Goal: Task Accomplishment & Management: Use online tool/utility

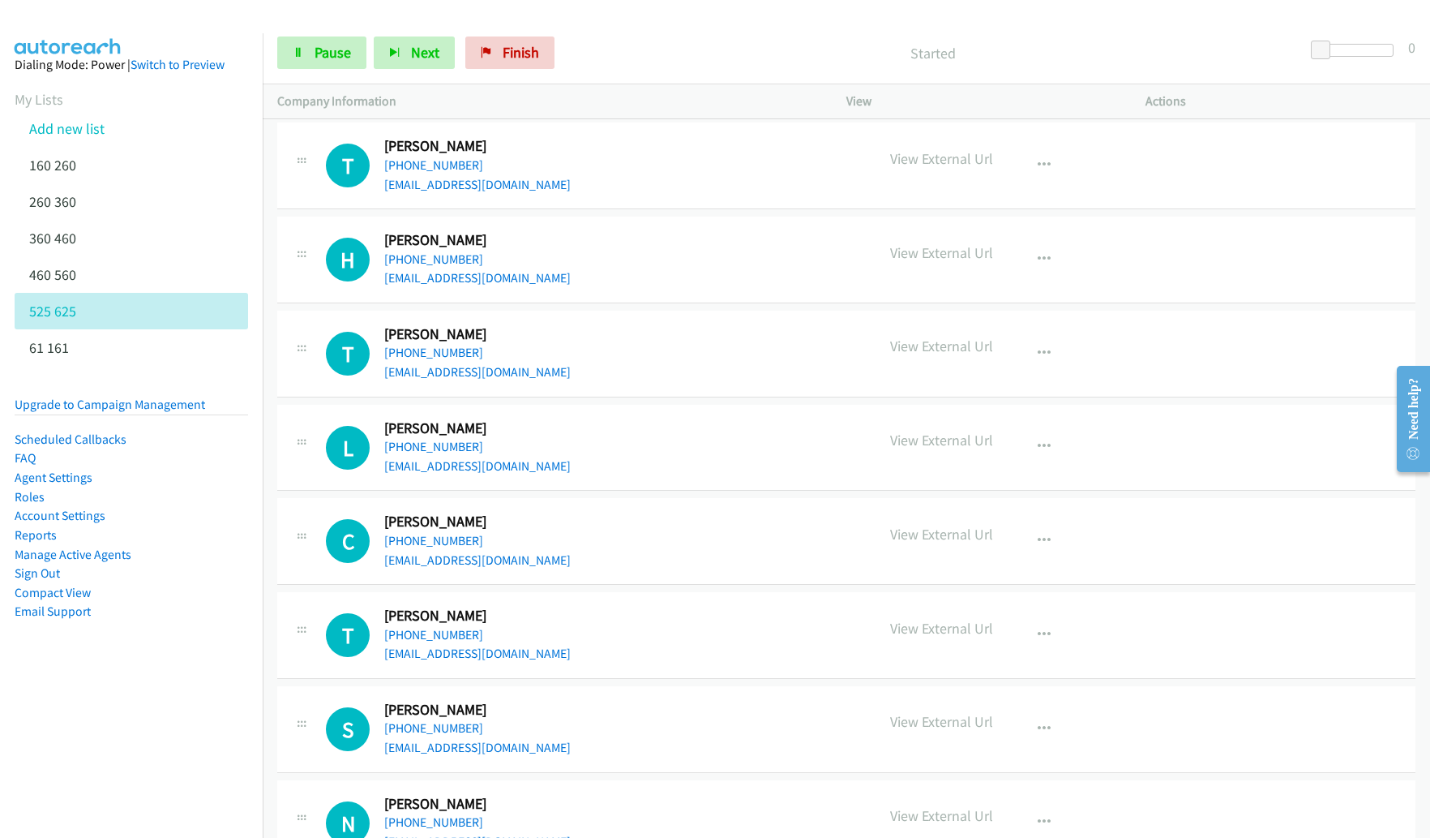
scroll to position [5252, 0]
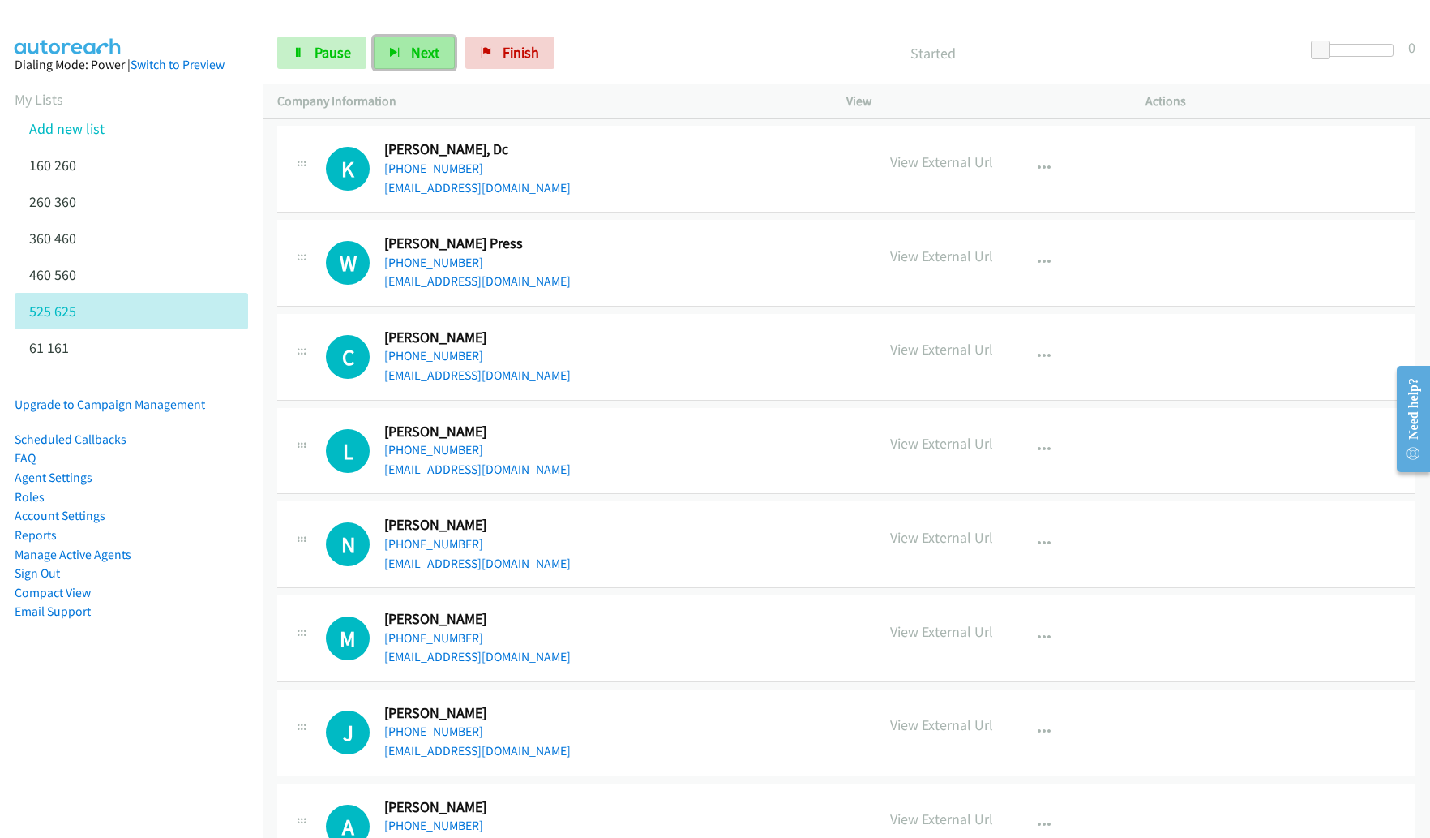
click at [407, 51] on button "Next" at bounding box center [414, 52] width 81 height 32
click at [414, 58] on span "Next" at bounding box center [425, 52] width 28 height 19
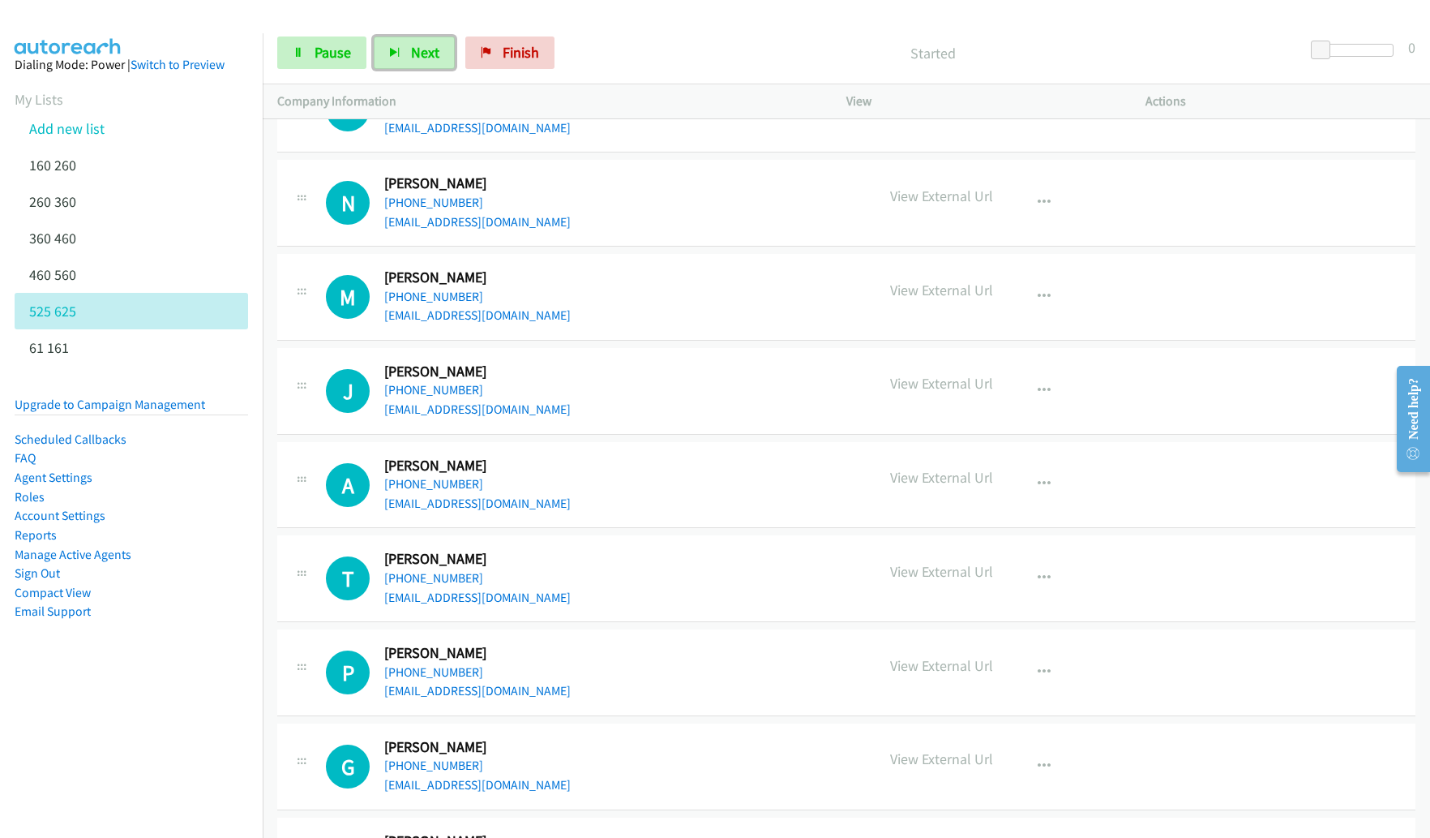
scroll to position [5449, 0]
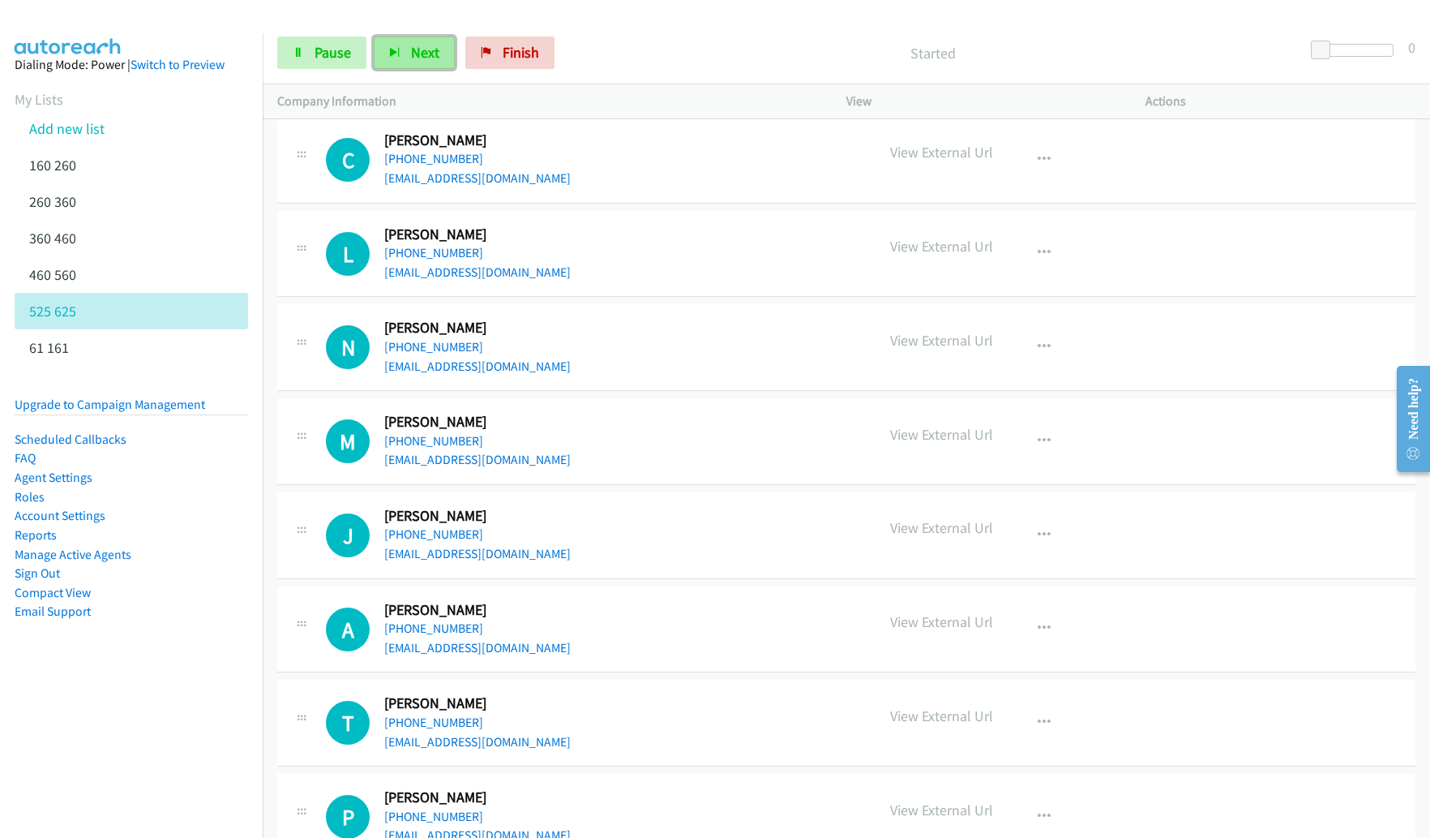
click at [414, 54] on span "Next" at bounding box center [425, 52] width 28 height 19
click at [422, 59] on span "Next" at bounding box center [425, 52] width 28 height 19
click at [445, 53] on button "Next" at bounding box center [414, 52] width 81 height 32
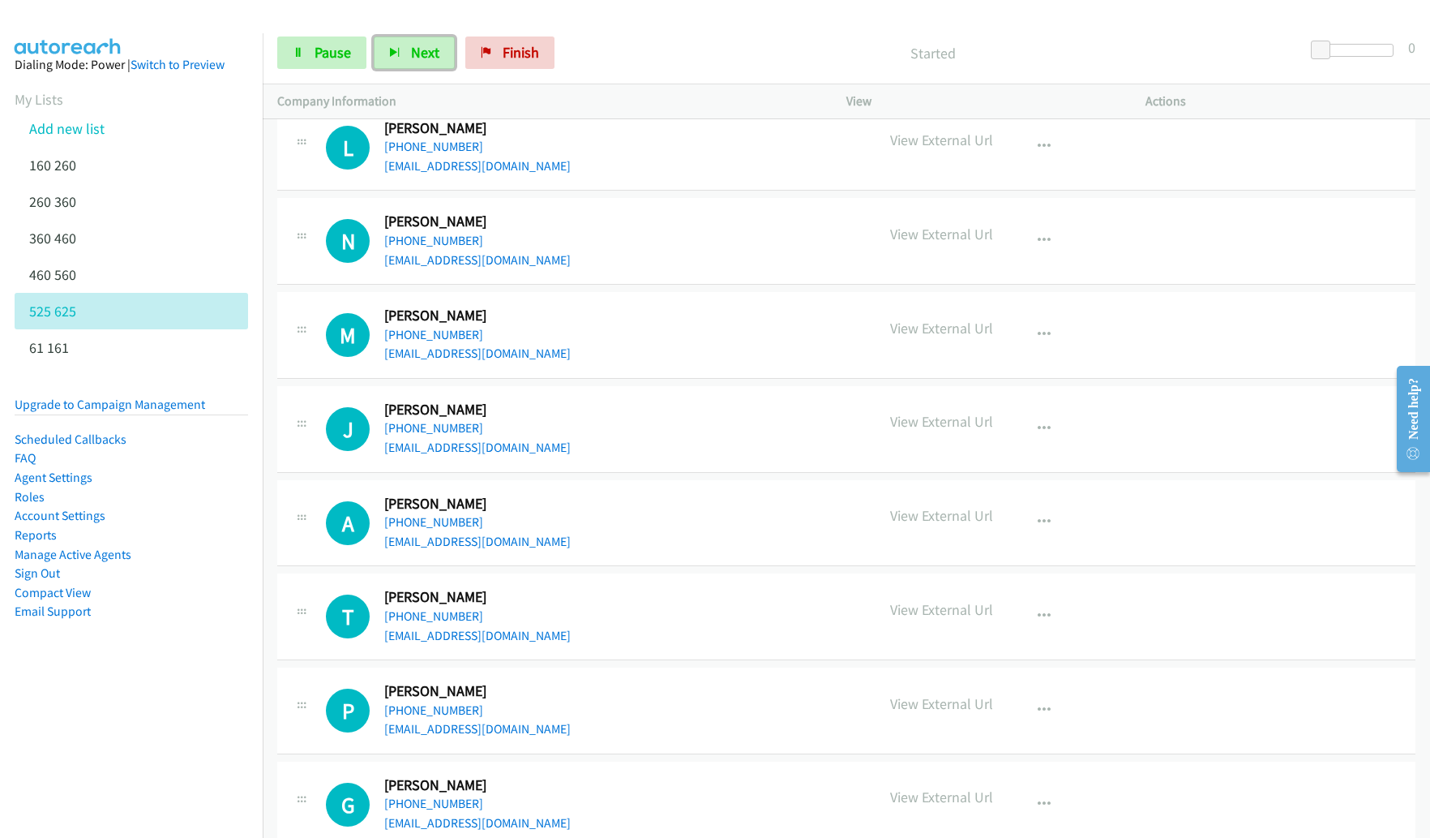
scroll to position [5539, 0]
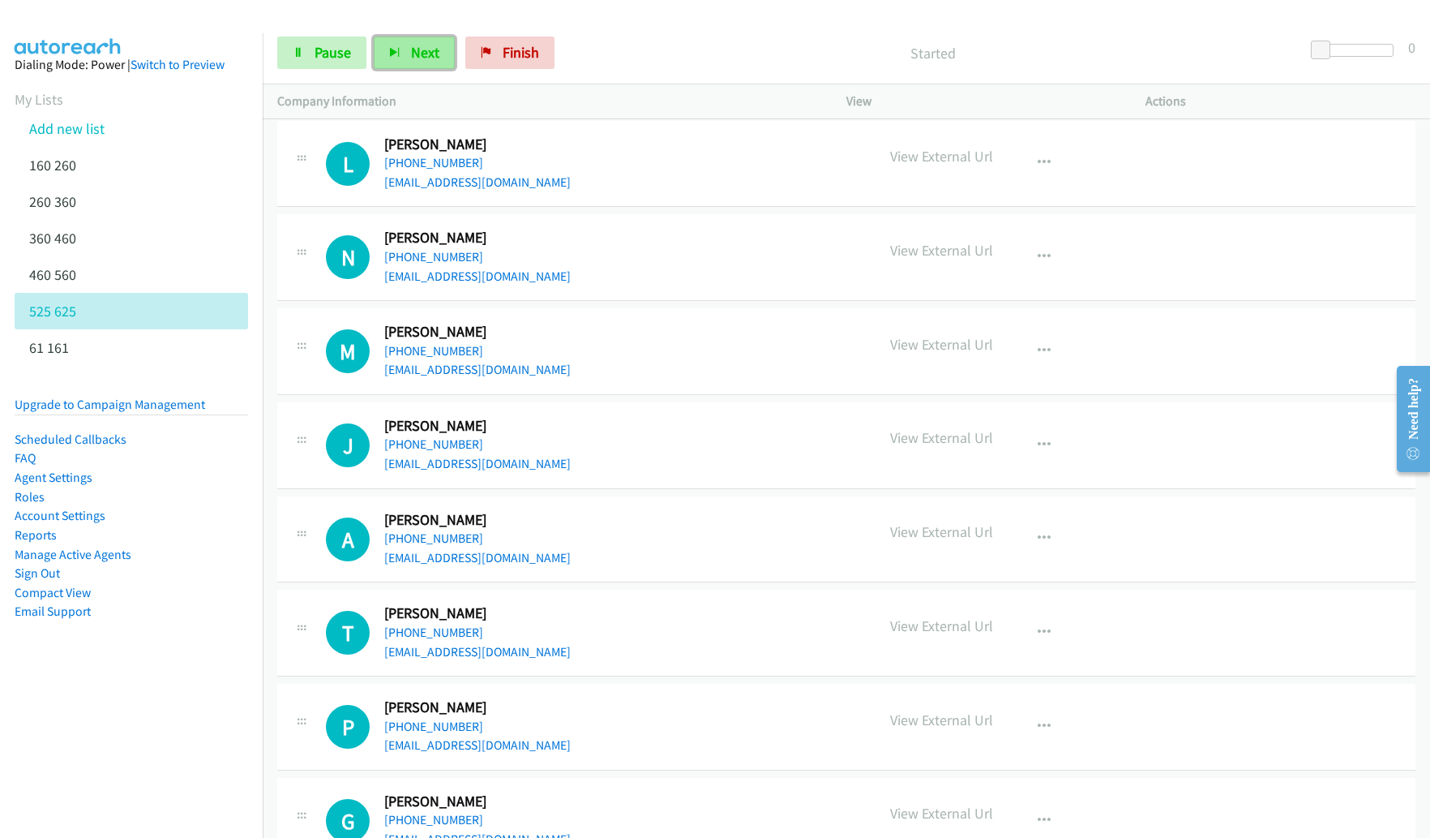
click at [439, 59] on button "Next" at bounding box center [414, 52] width 81 height 32
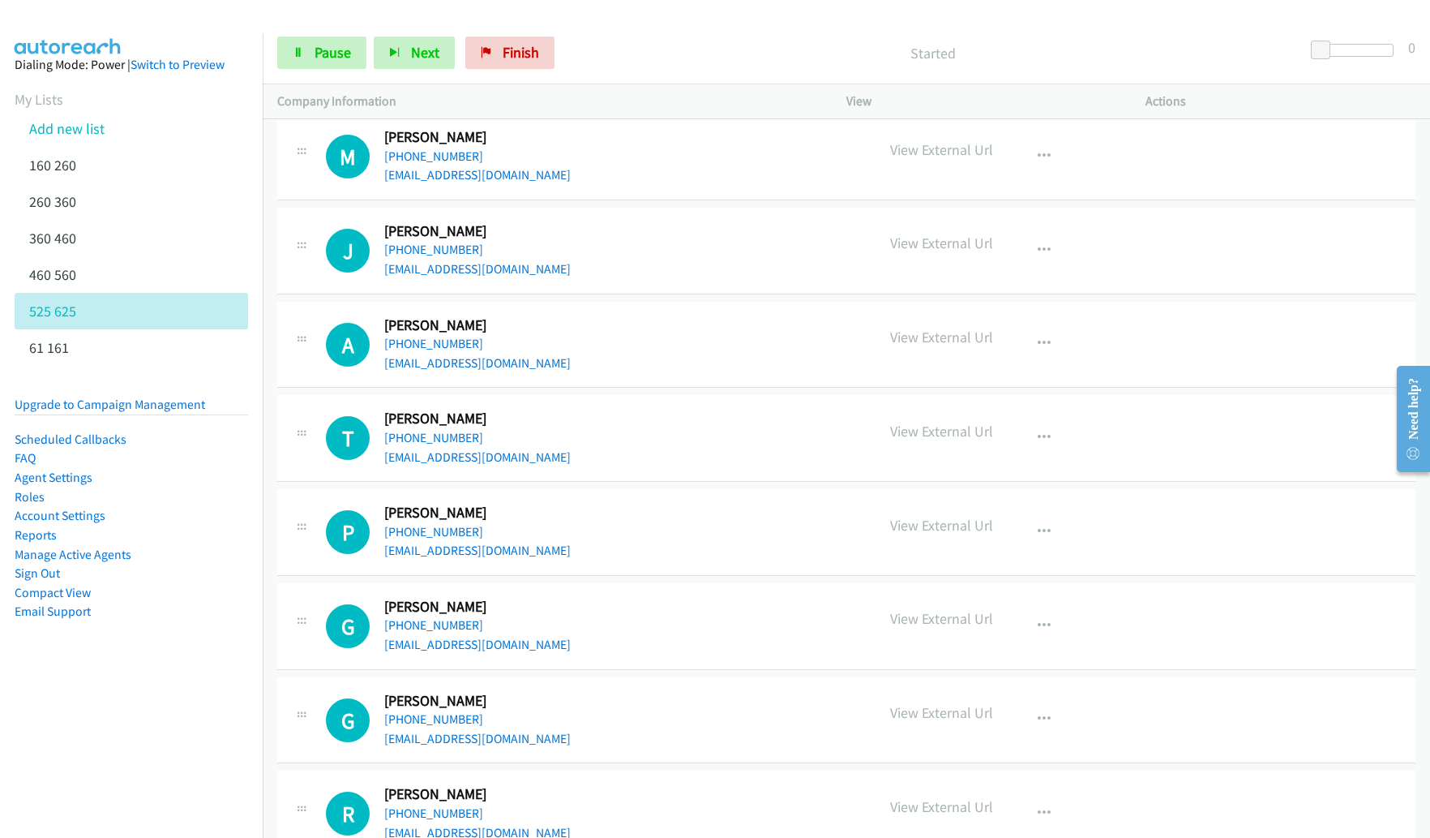
scroll to position [5731, 0]
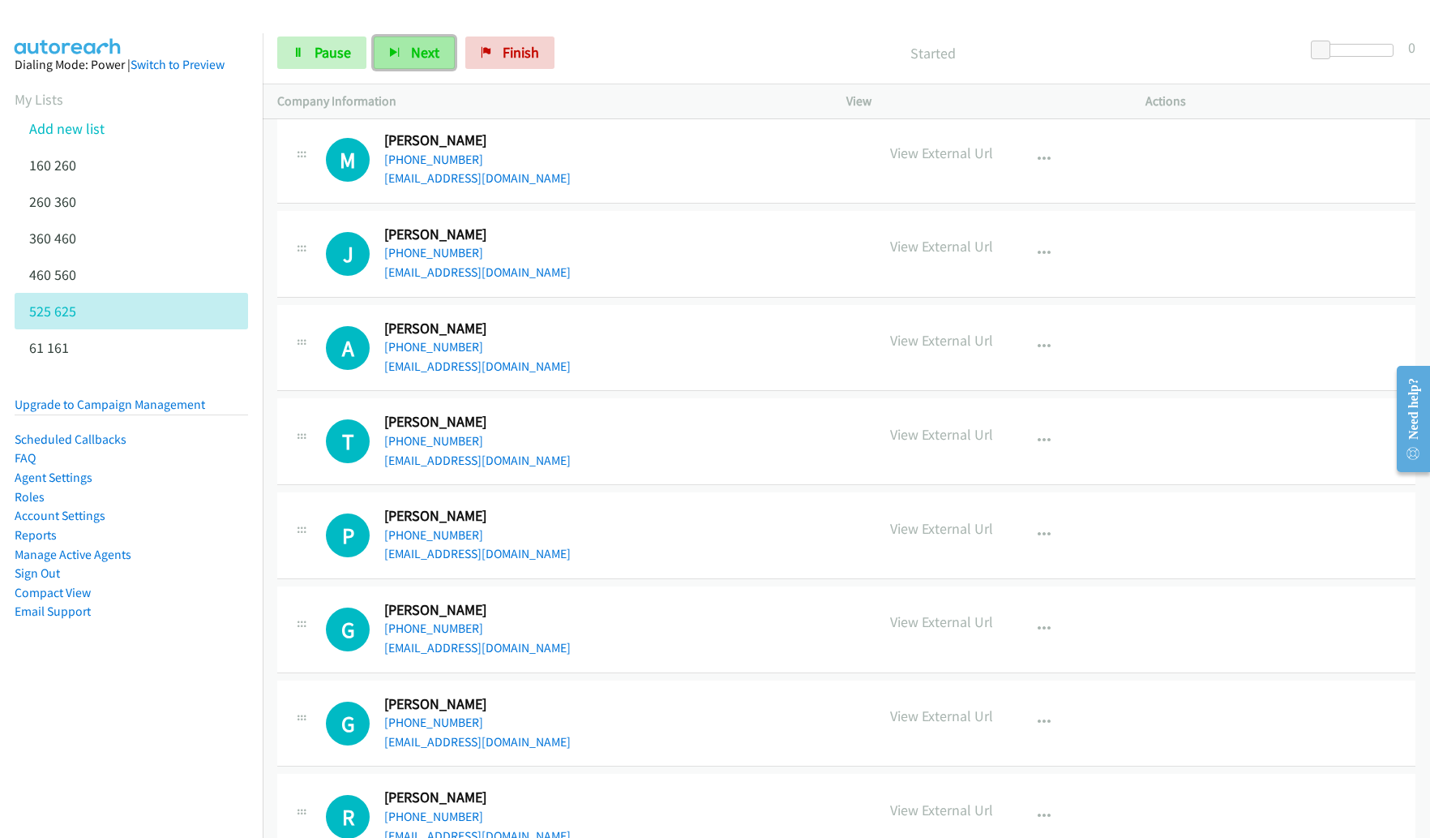
click at [432, 38] on button "Next" at bounding box center [414, 52] width 81 height 32
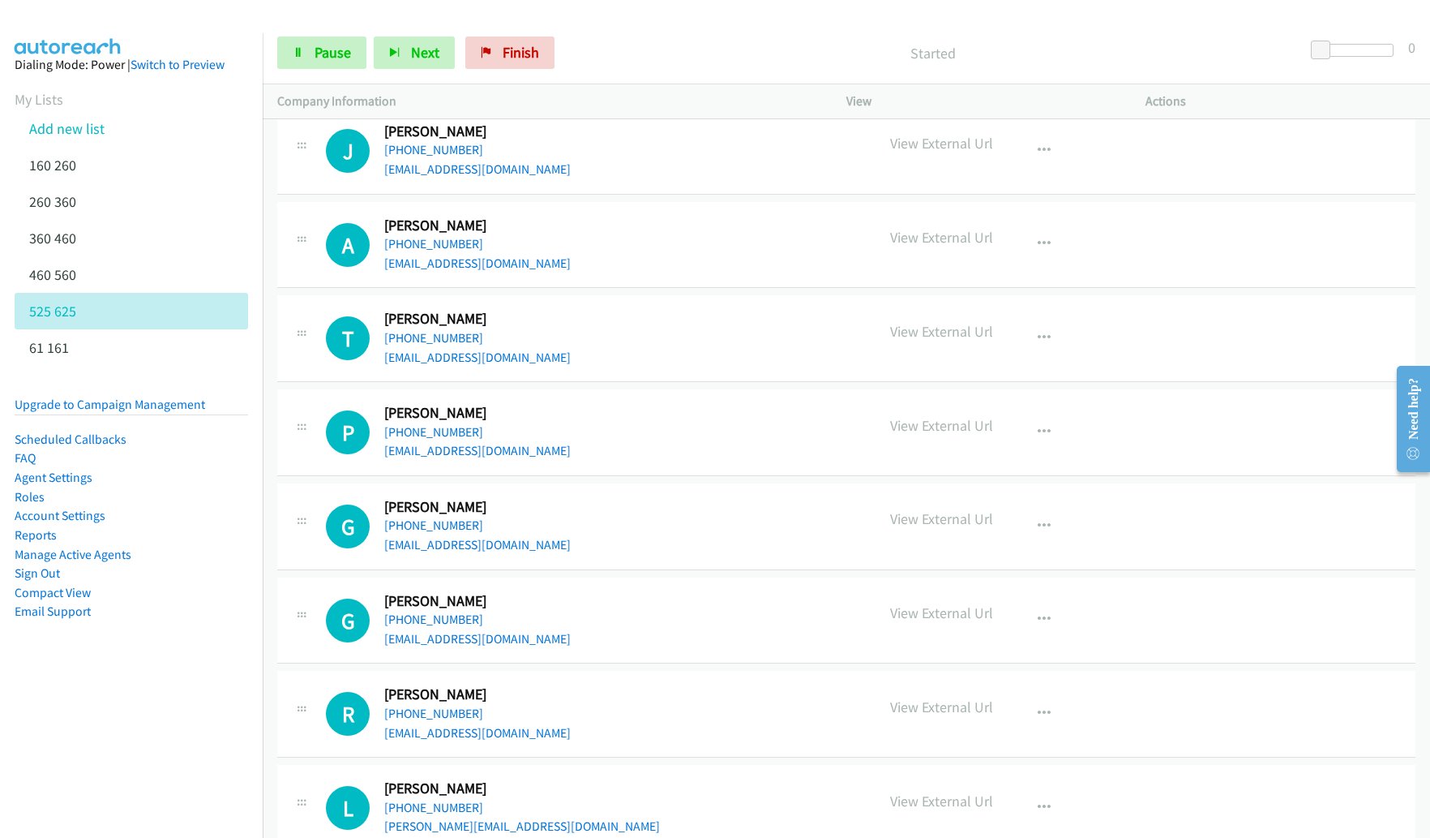
scroll to position [5832, 0]
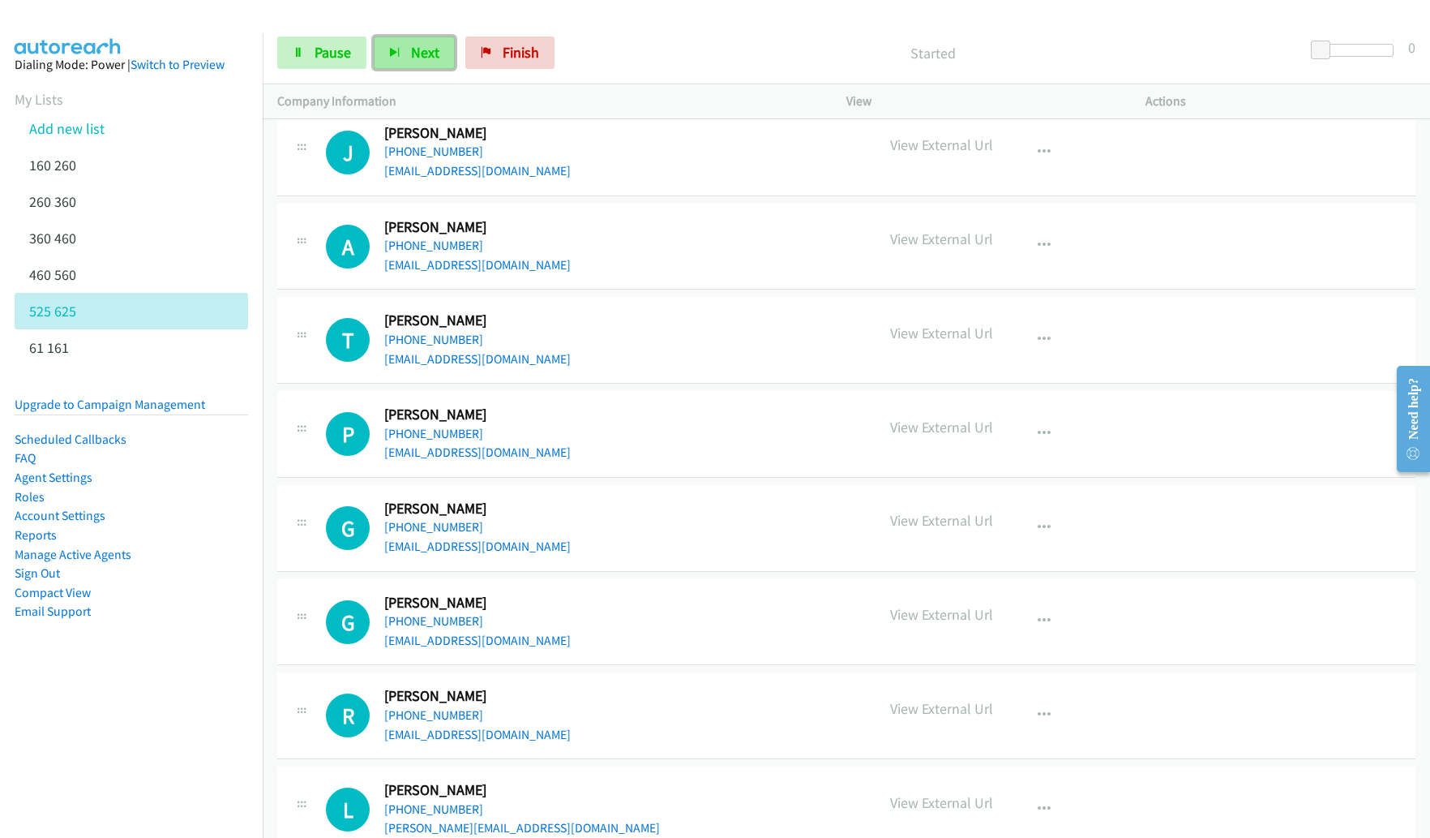
click at [411, 66] on button "Next" at bounding box center [414, 52] width 81 height 32
click at [399, 54] on button "Next" at bounding box center [414, 52] width 81 height 32
click at [405, 60] on button "Next" at bounding box center [414, 52] width 81 height 32
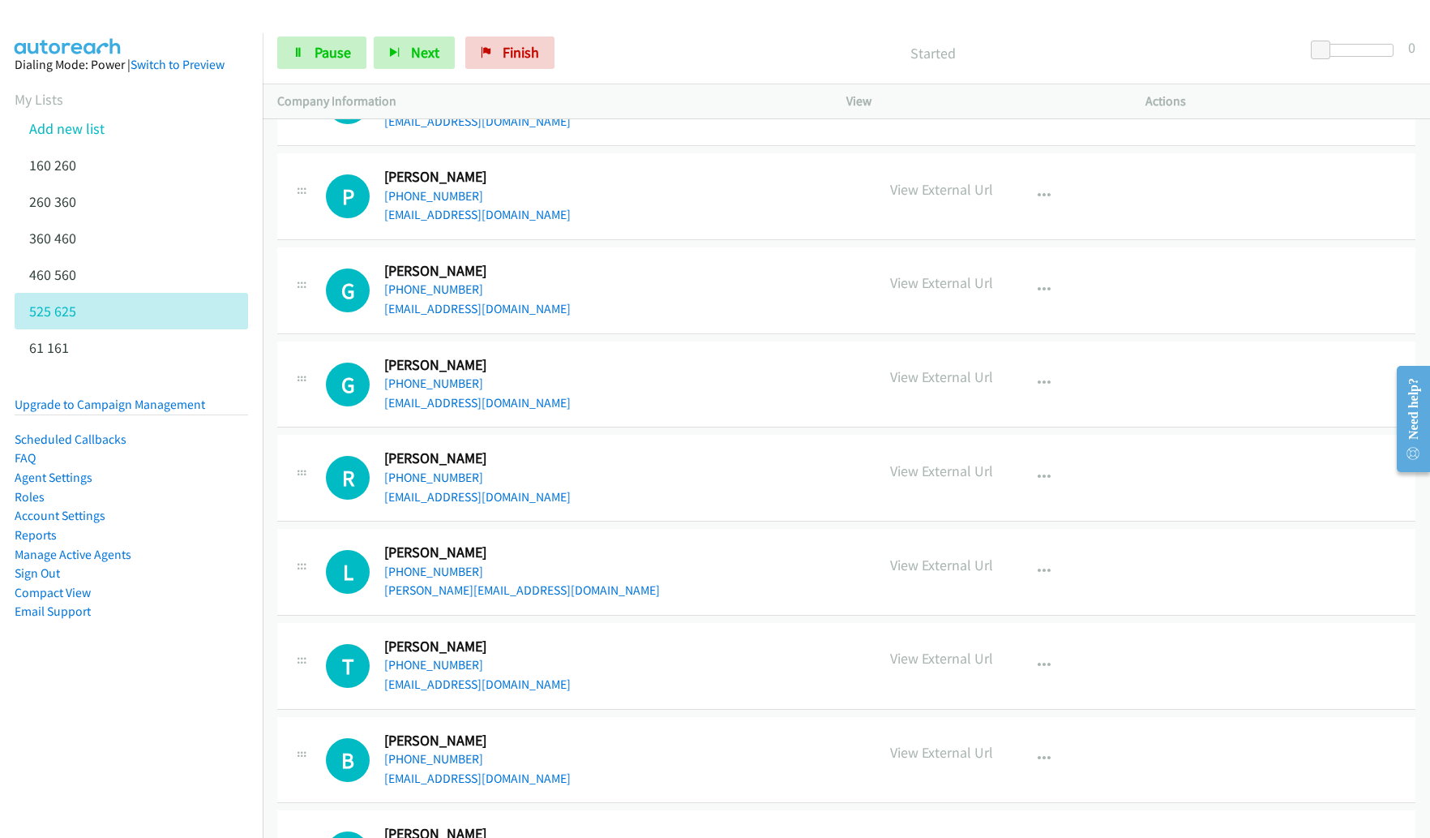
scroll to position [6070, 0]
click at [1049, 199] on button "button" at bounding box center [1044, 196] width 44 height 32
click at [970, 298] on link "Remove from list" at bounding box center [958, 302] width 216 height 32
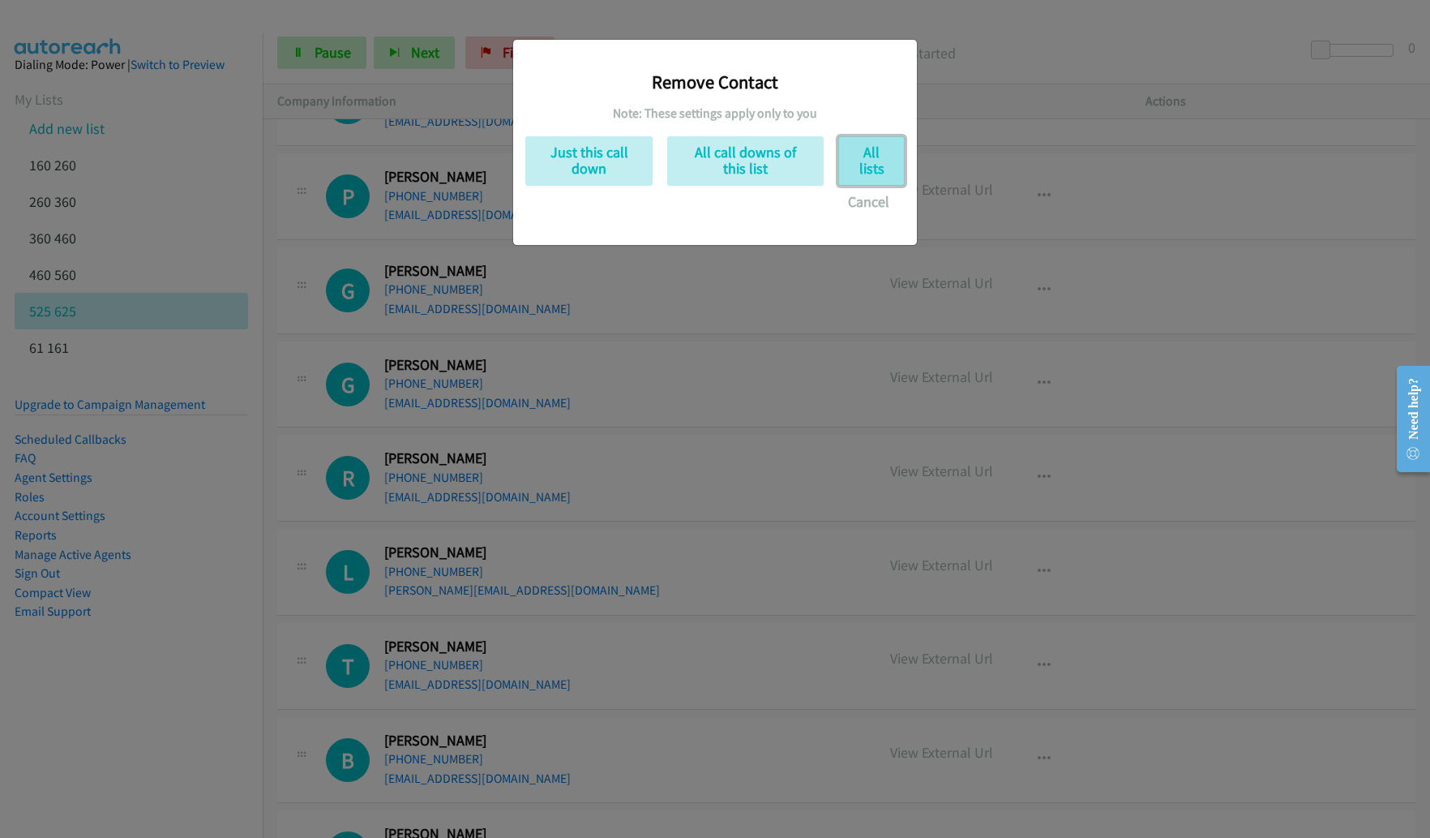
click at [878, 161] on button "All lists" at bounding box center [871, 160] width 66 height 49
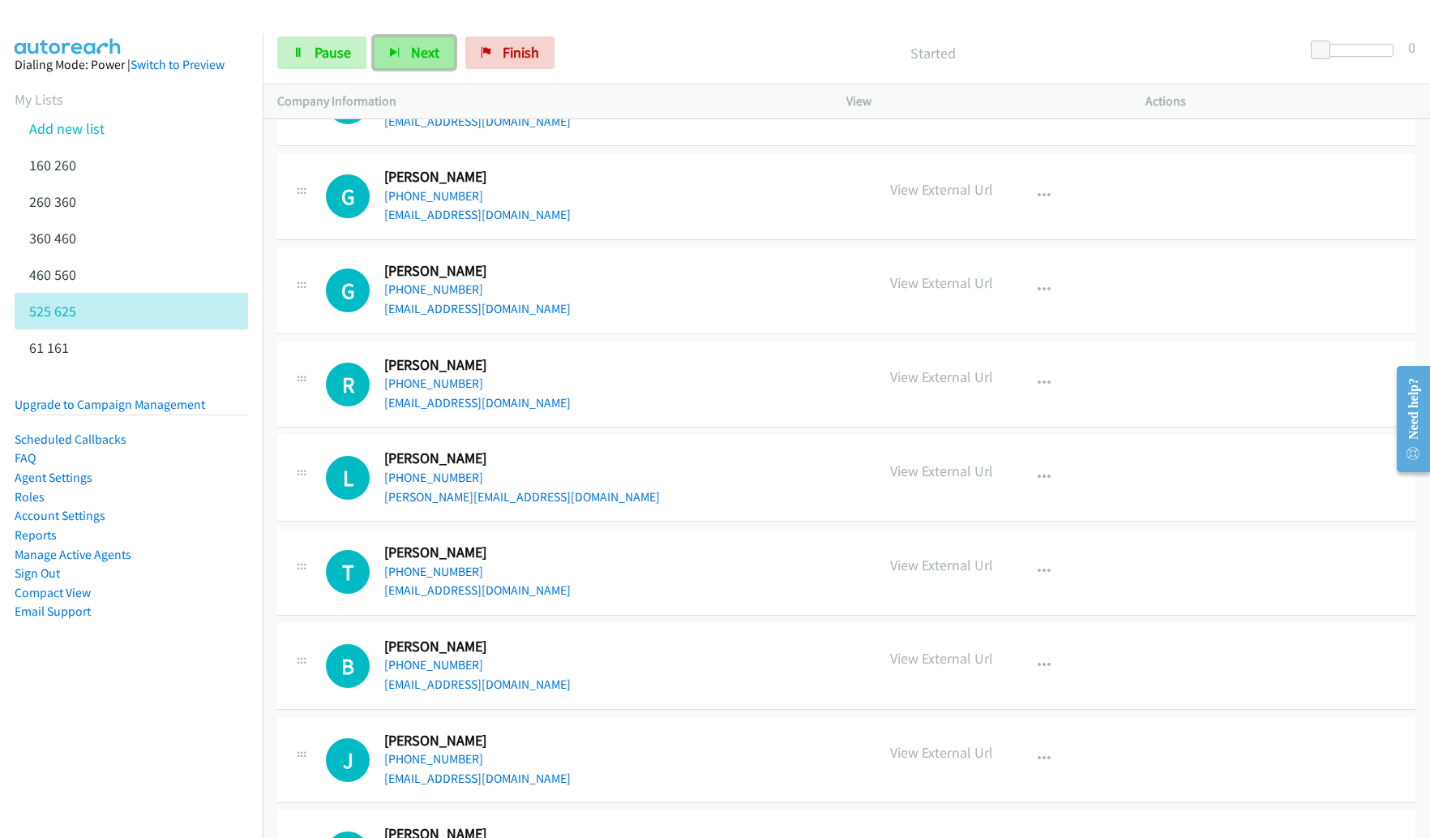
click at [393, 66] on button "Next" at bounding box center [414, 52] width 81 height 32
click at [403, 50] on button "Next" at bounding box center [414, 52] width 81 height 32
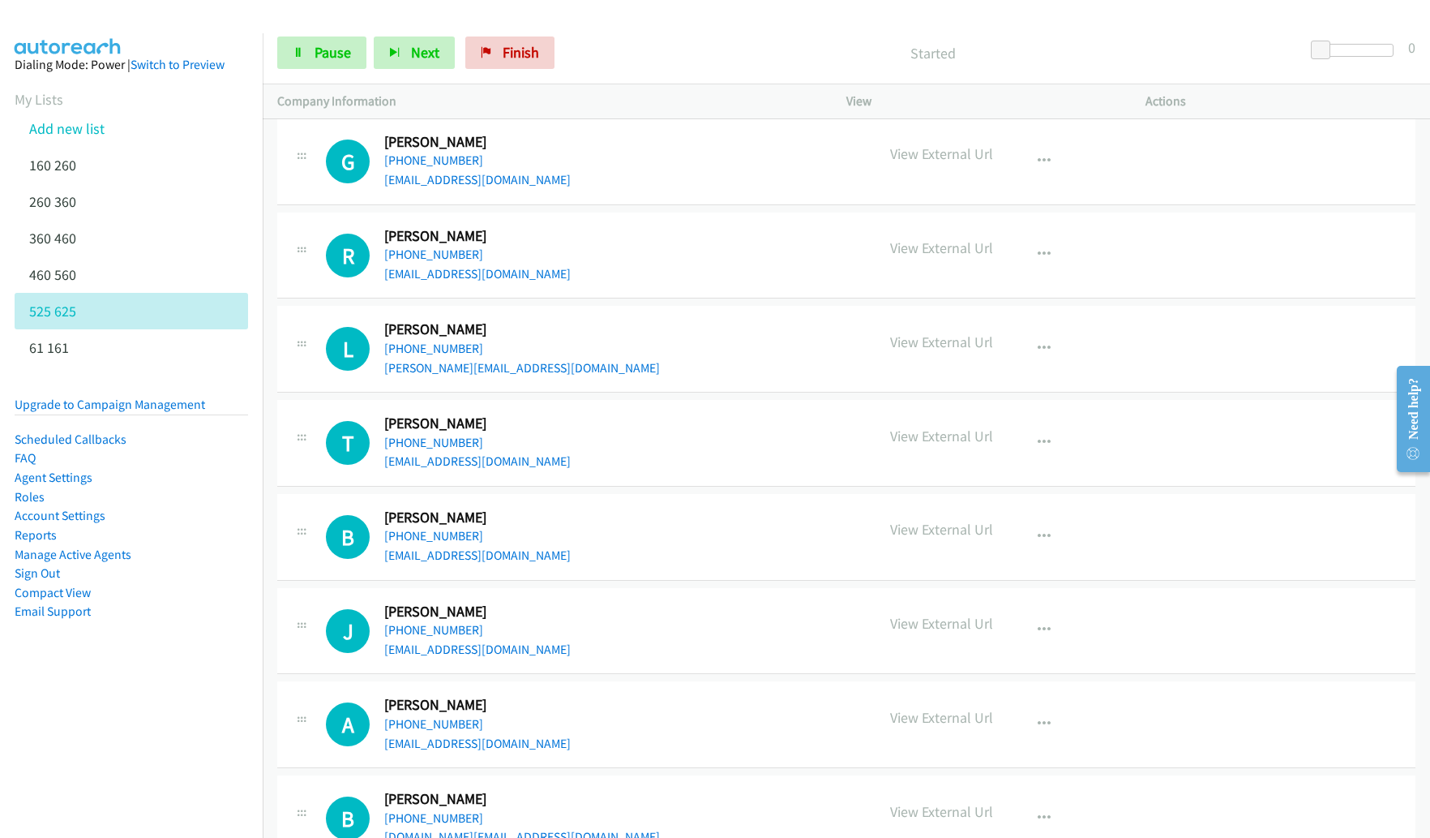
scroll to position [6201, 0]
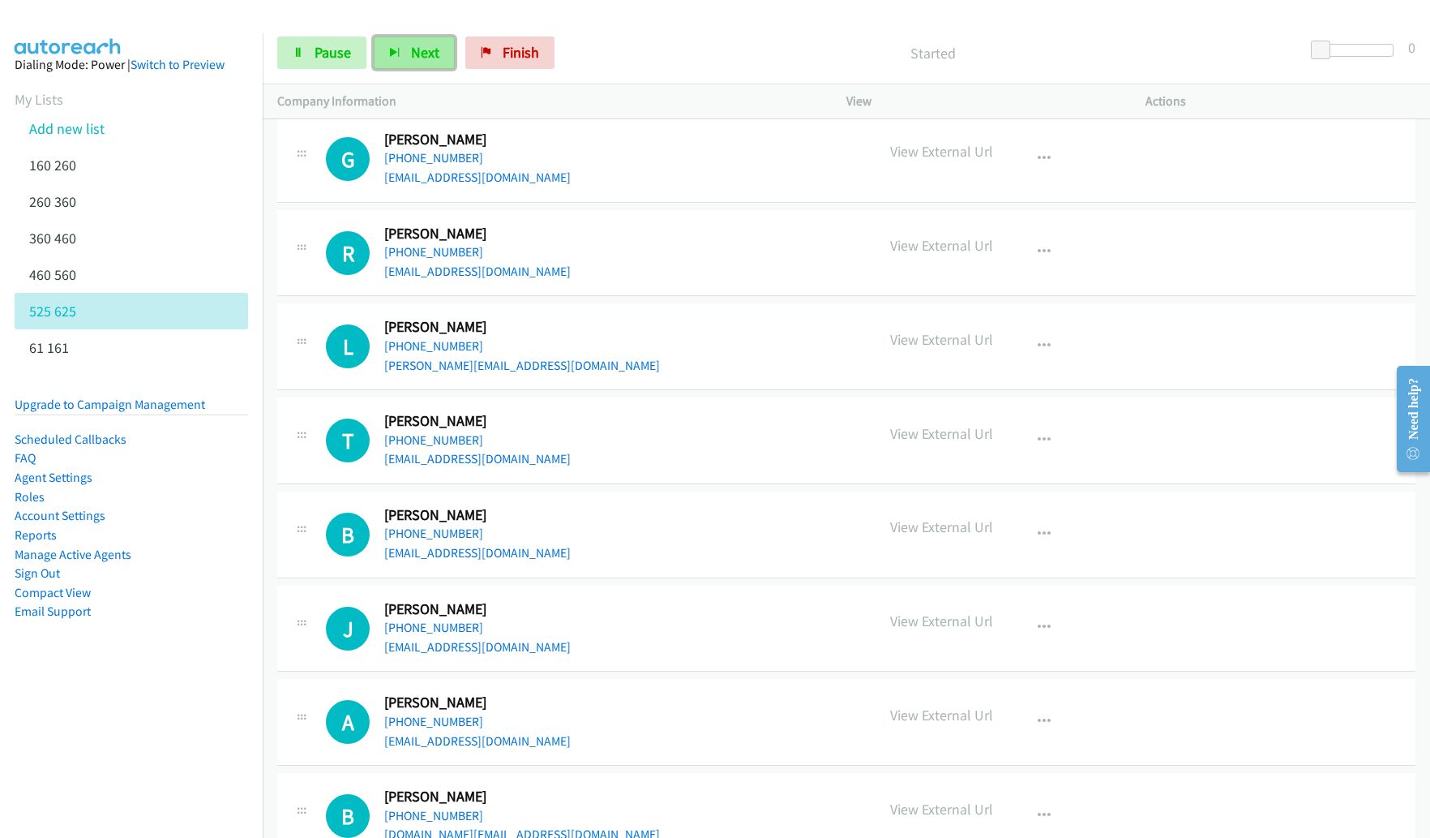
click at [397, 42] on button "Next" at bounding box center [414, 52] width 81 height 32
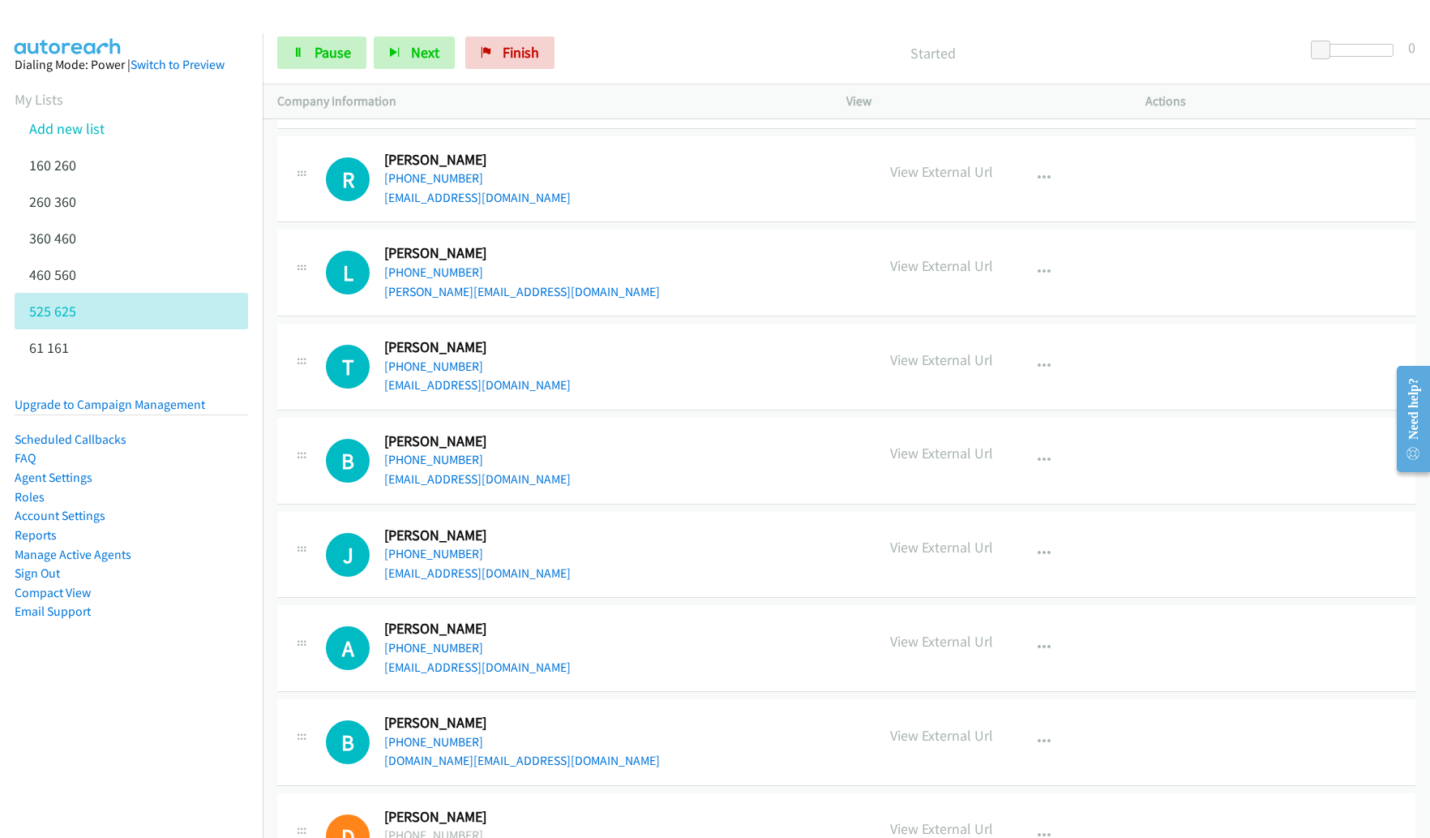
scroll to position [6278, 0]
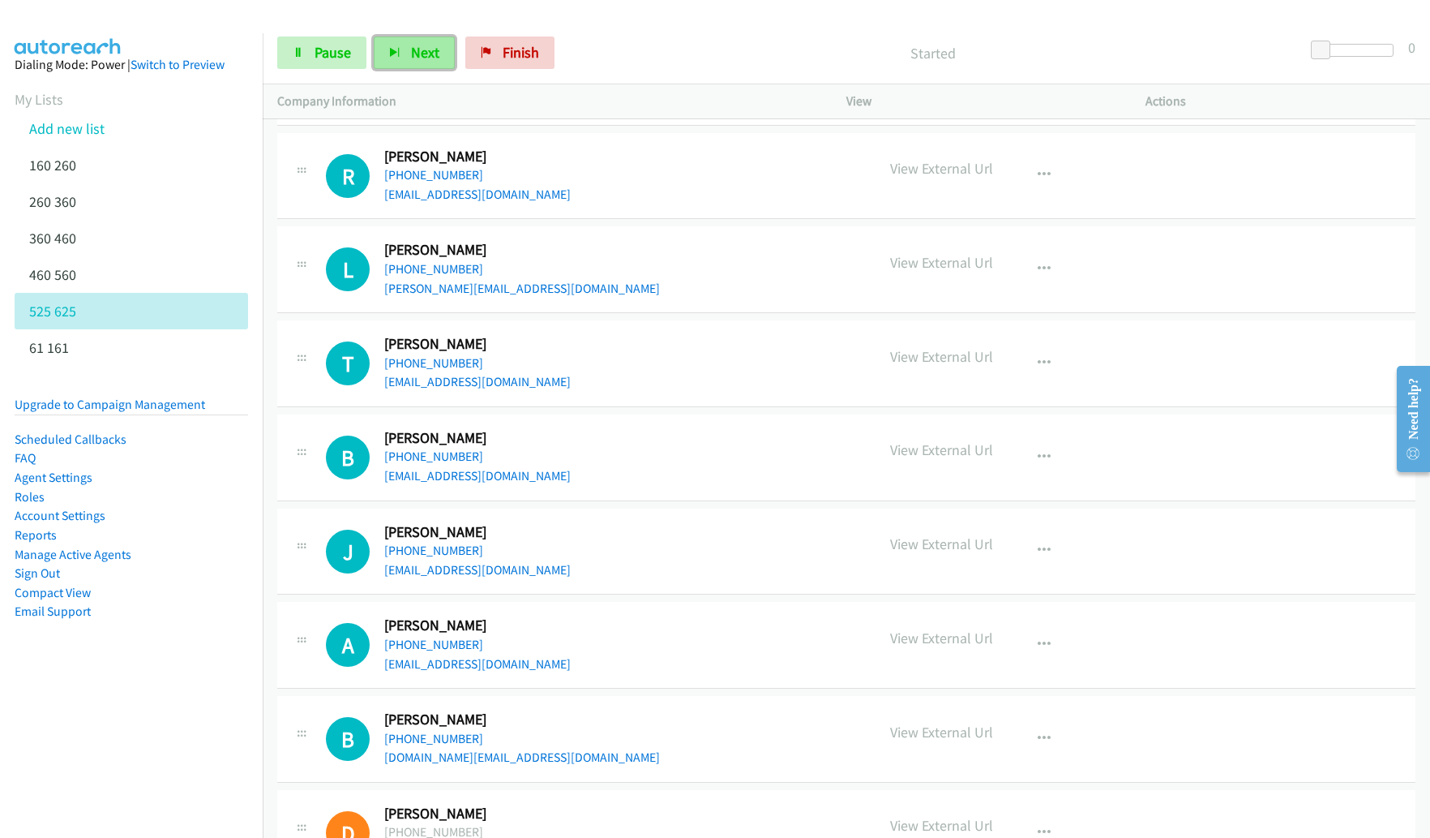
click at [381, 58] on button "Next" at bounding box center [414, 52] width 81 height 32
click at [426, 49] on span "Next" at bounding box center [425, 52] width 28 height 19
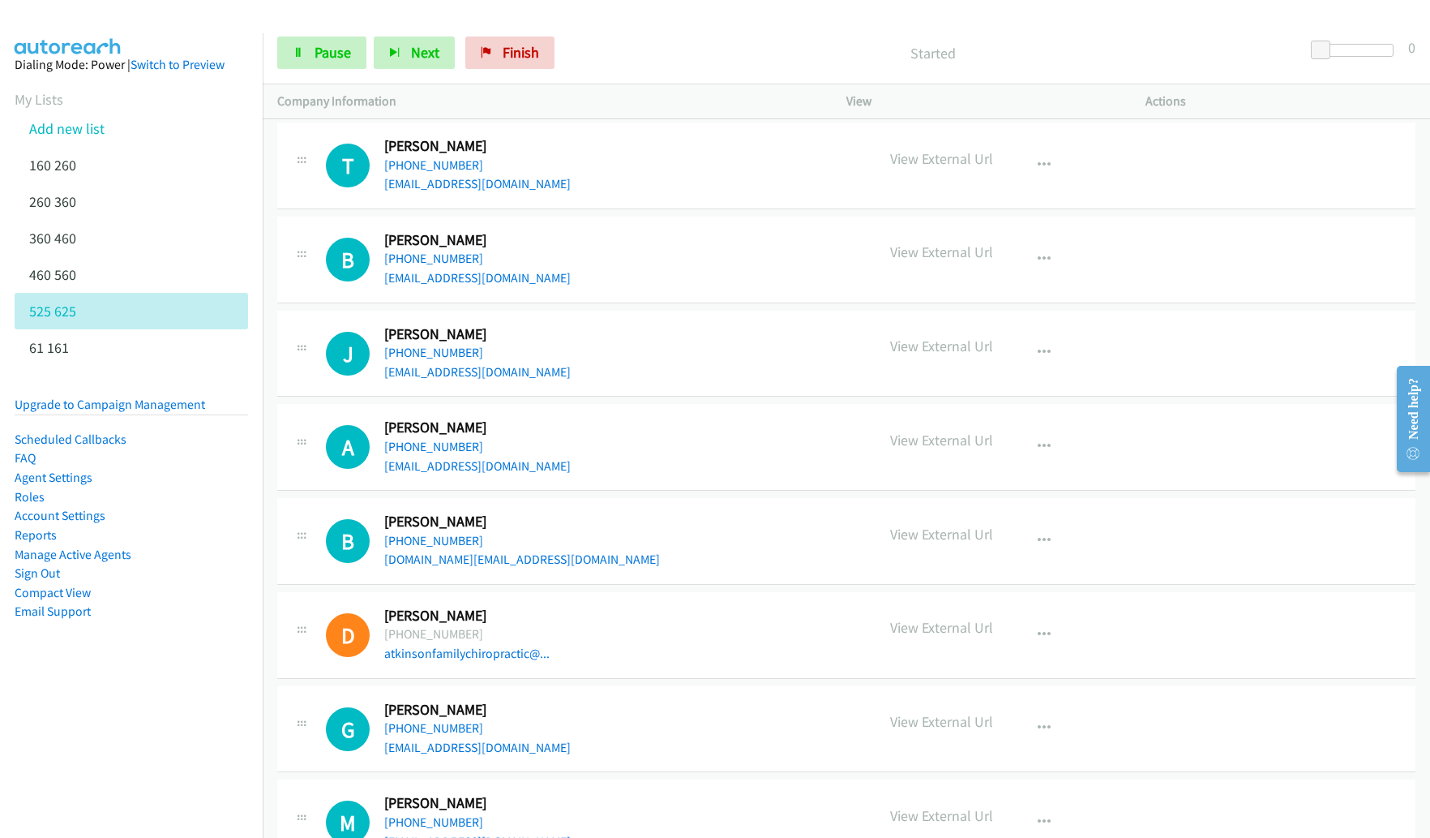
scroll to position [6482, 0]
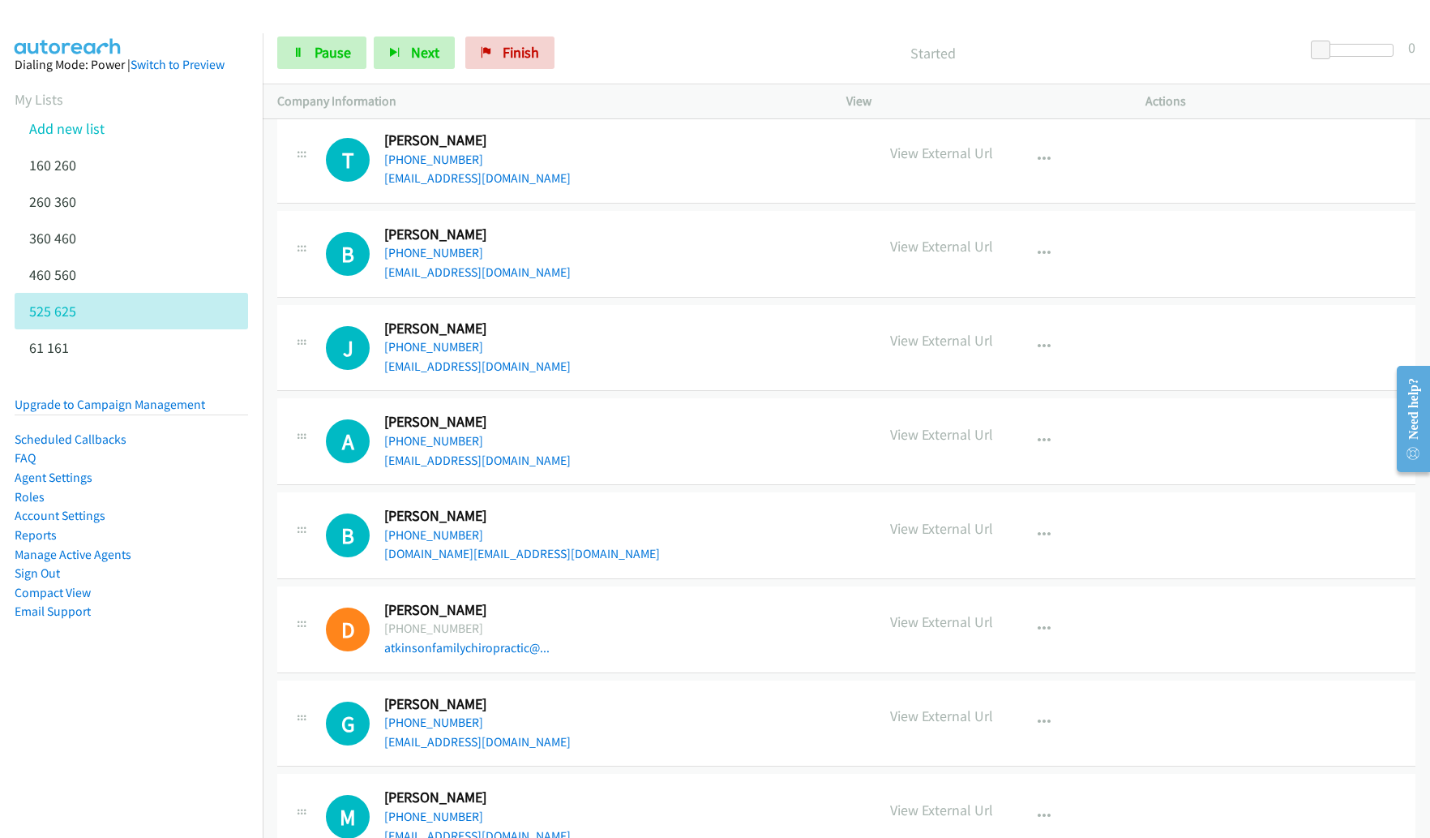
click at [397, 70] on div "Start Calls Pause Next Finish Started 0" at bounding box center [847, 53] width 1168 height 62
click at [401, 60] on button "Next" at bounding box center [414, 52] width 81 height 32
click at [1044, 249] on button "button" at bounding box center [1044, 254] width 44 height 32
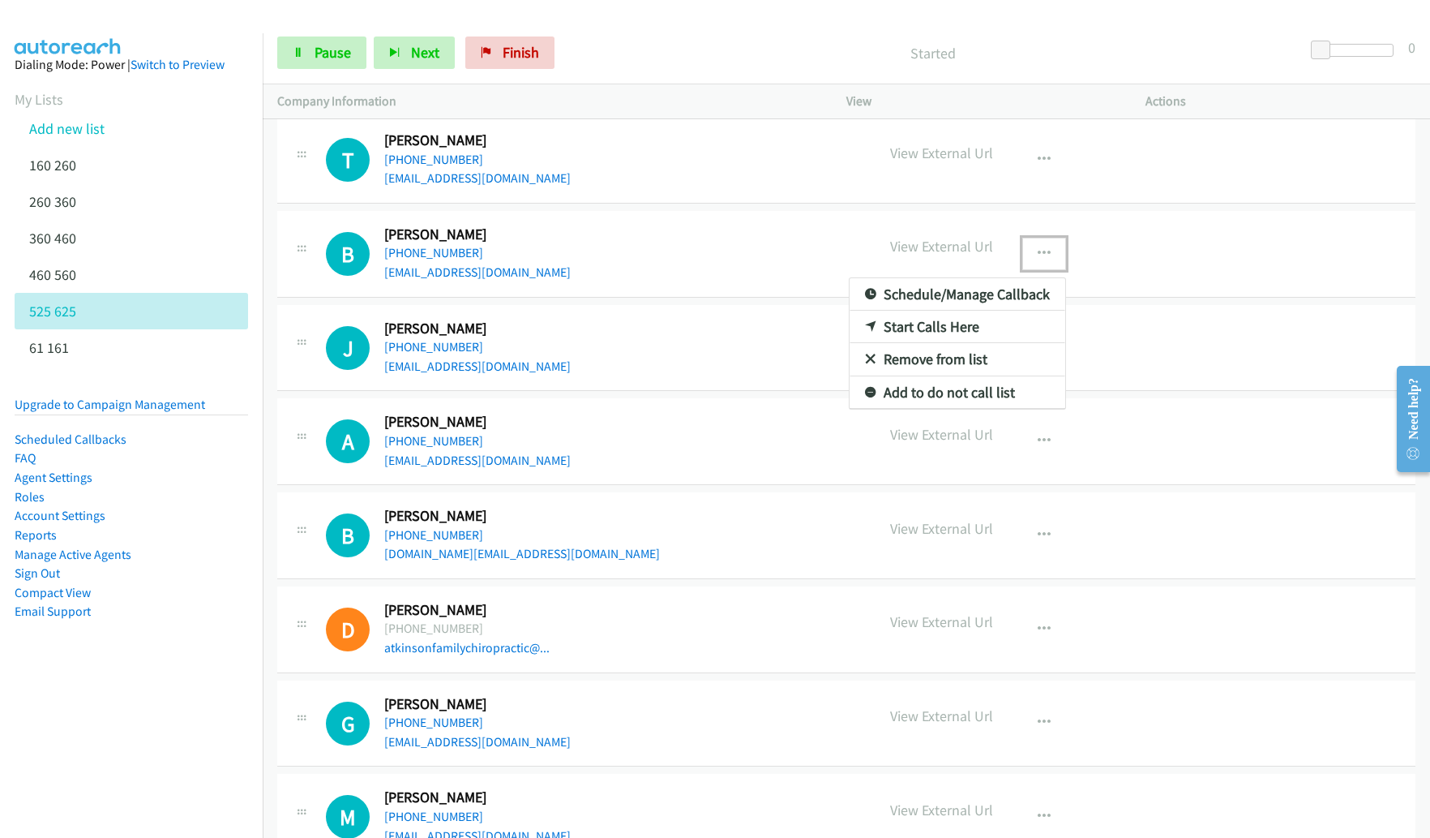
click at [958, 358] on link "Remove from list" at bounding box center [958, 359] width 216 height 32
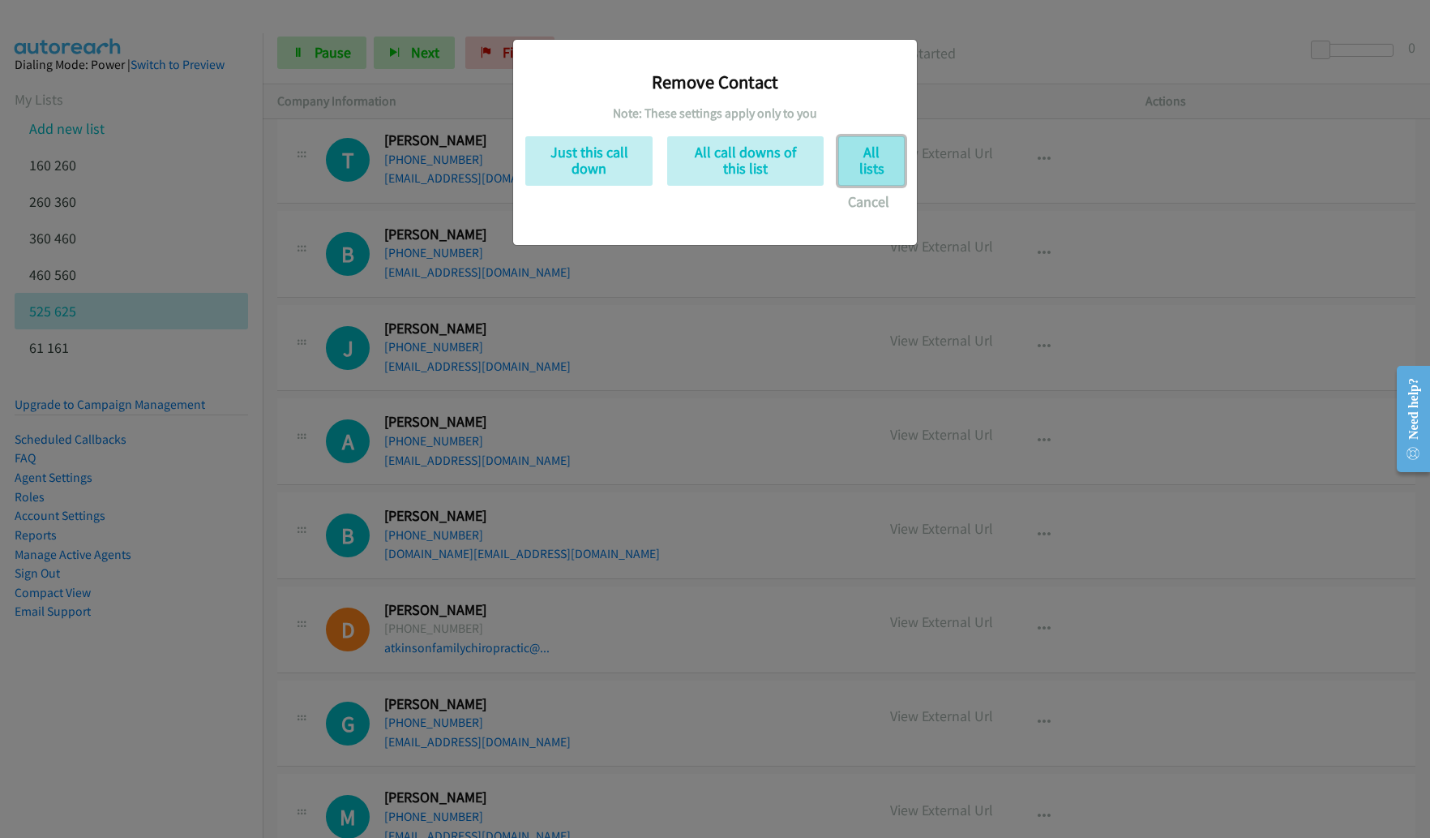
click at [884, 165] on button "All lists" at bounding box center [871, 160] width 66 height 49
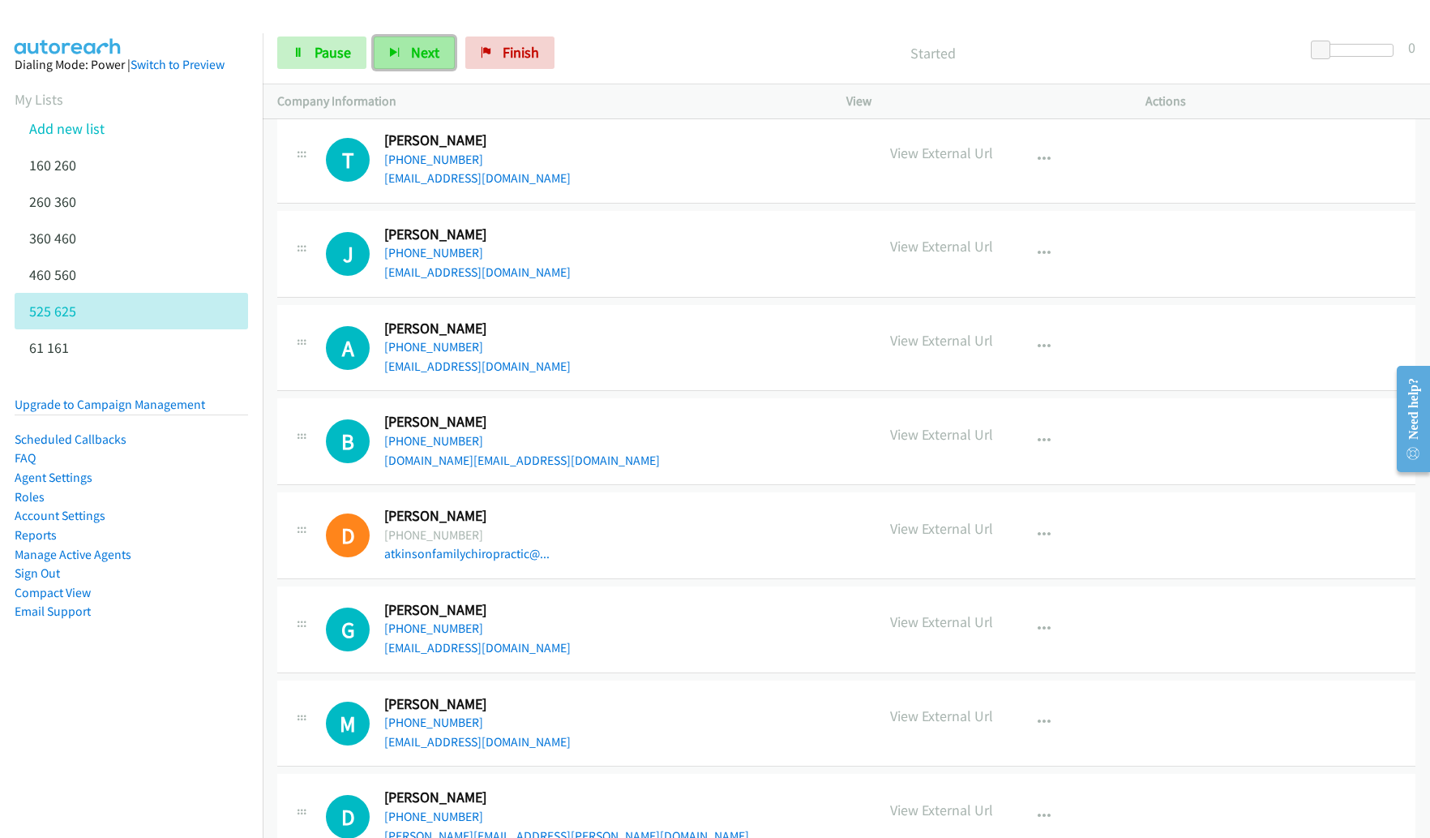
click at [414, 49] on span "Next" at bounding box center [425, 52] width 28 height 19
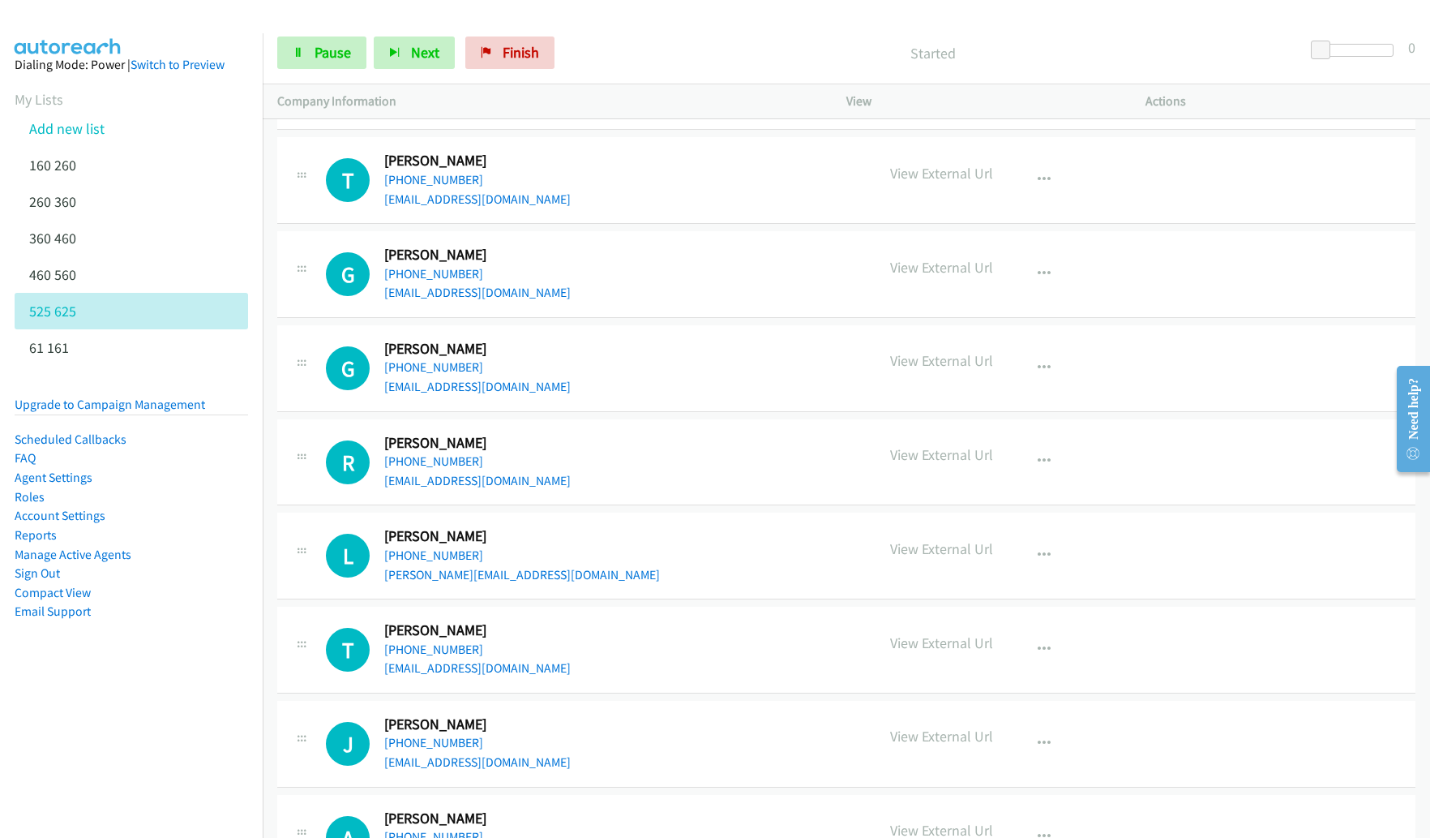
scroll to position [5997, 0]
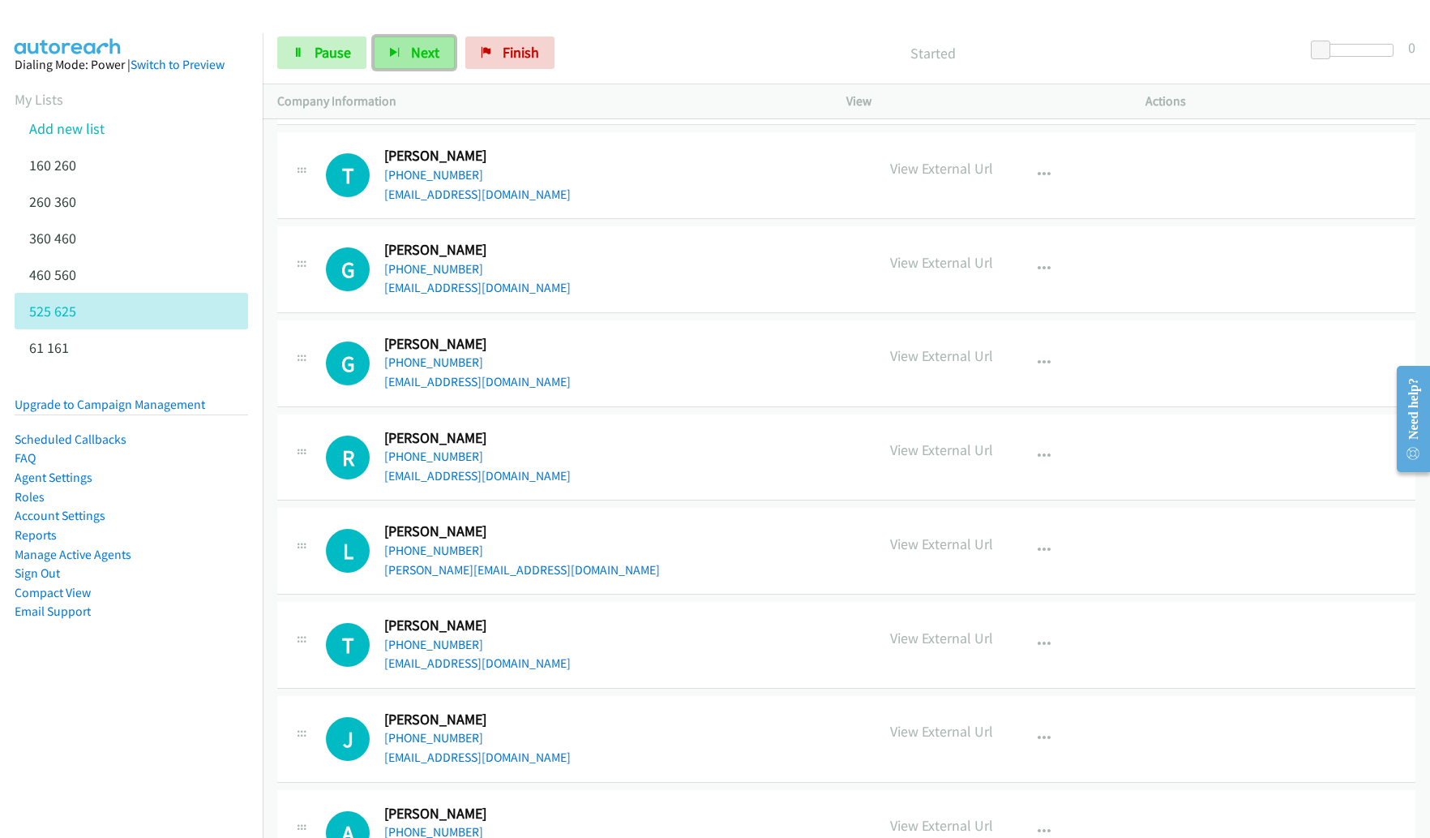
click at [421, 46] on span "Next" at bounding box center [425, 52] width 28 height 19
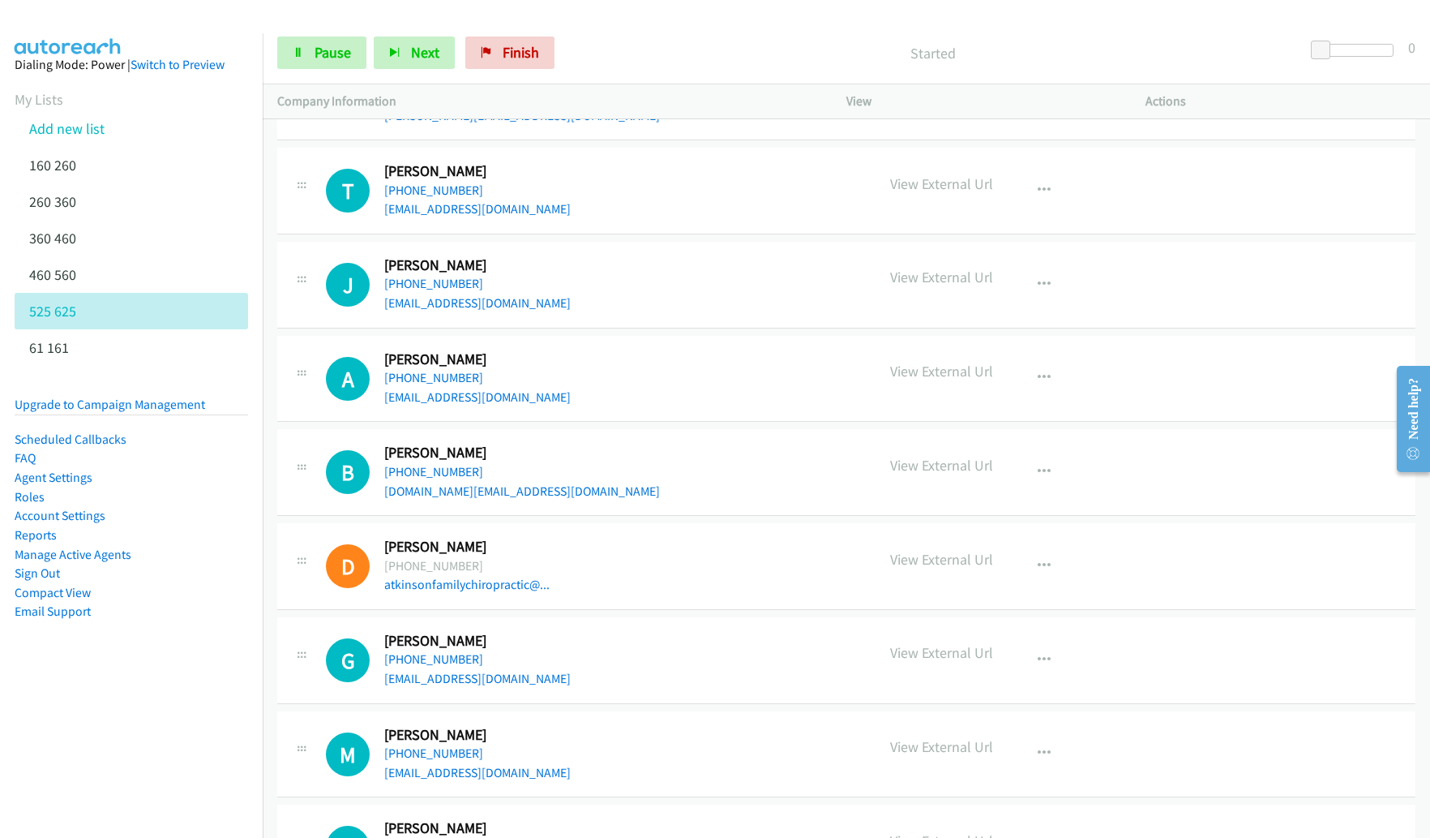
scroll to position [6537, 0]
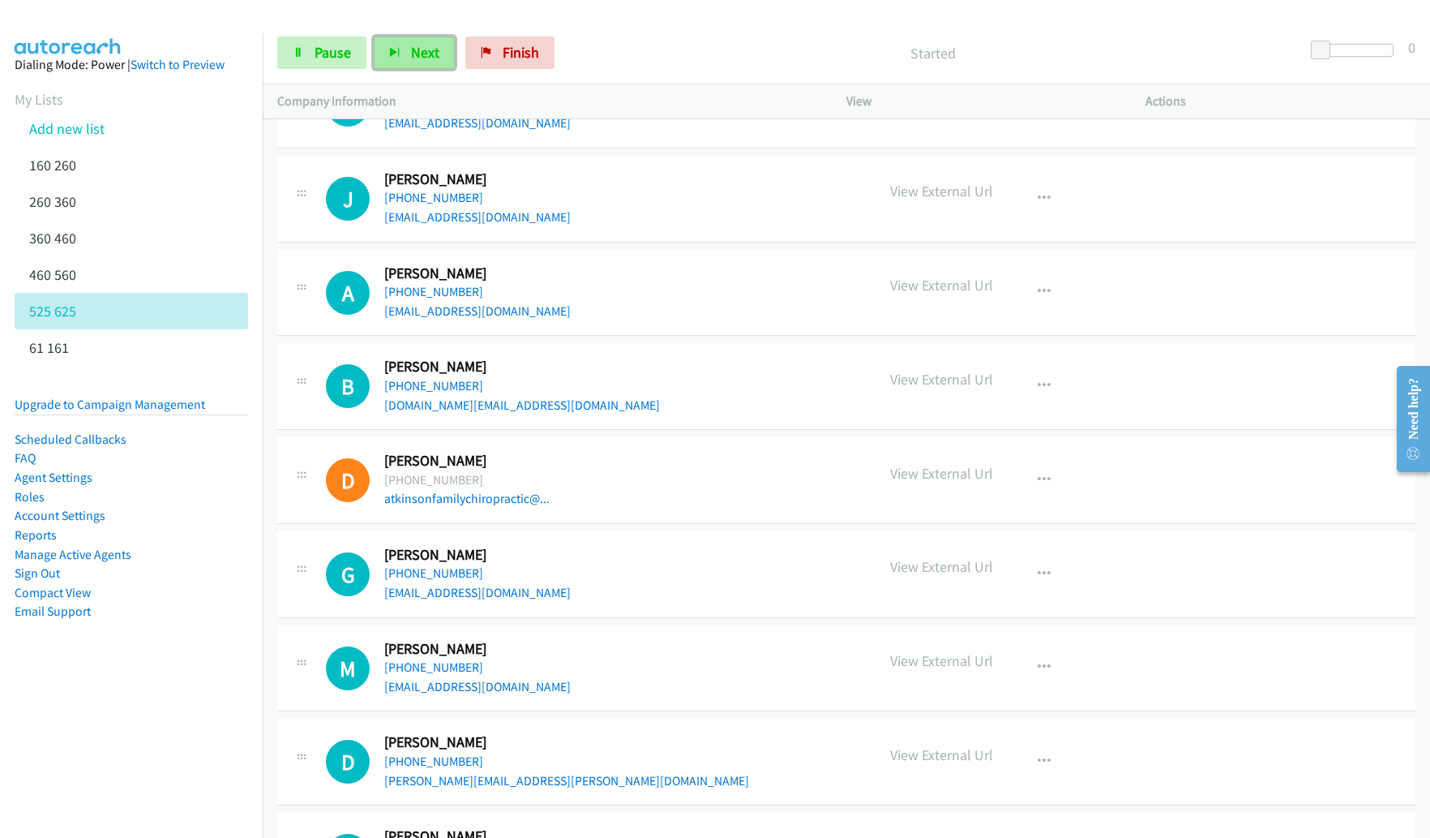
click at [426, 45] on span "Next" at bounding box center [425, 52] width 28 height 19
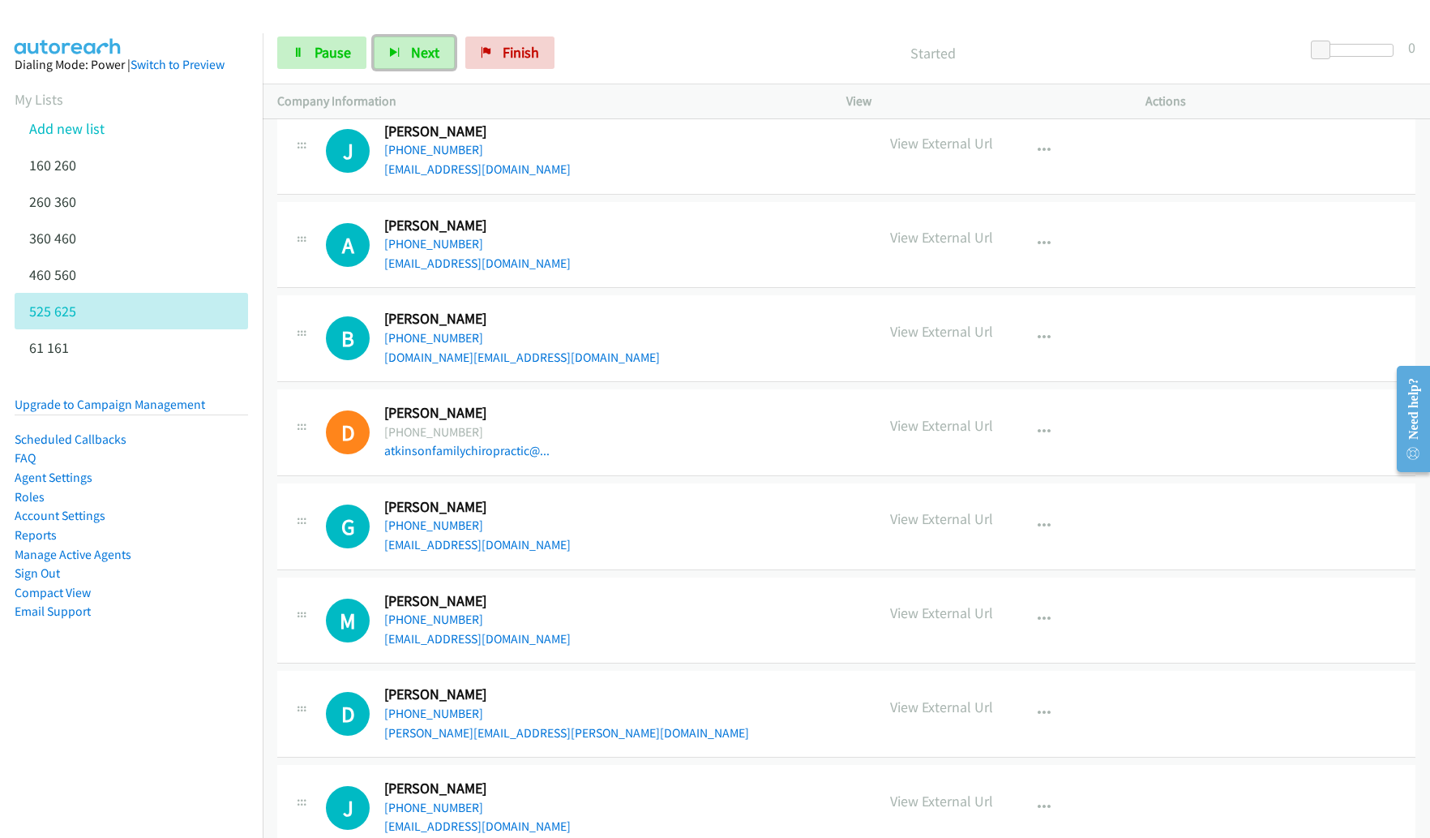
scroll to position [6716, 0]
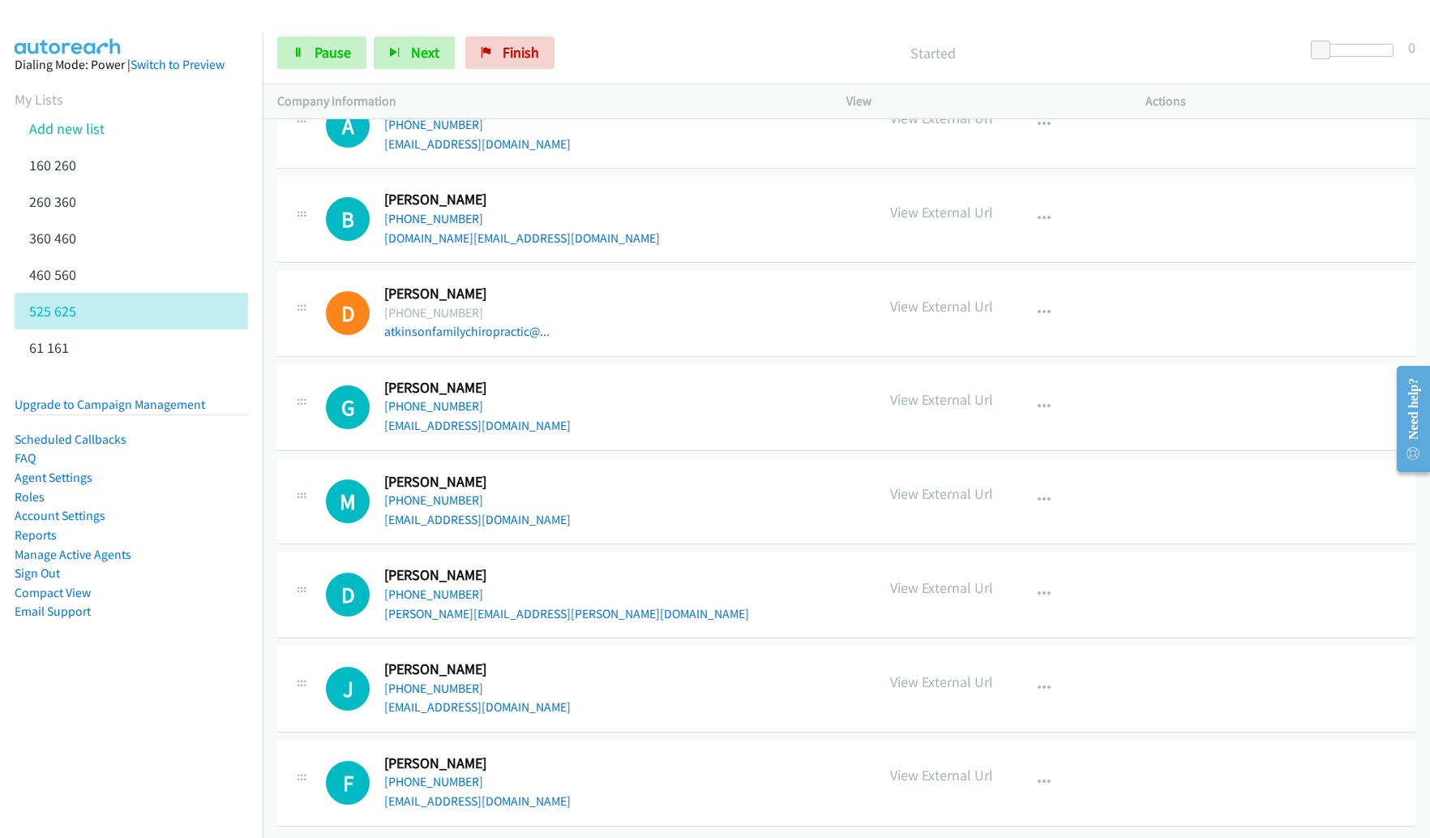
click at [750, 25] on div "Start Calls Pause Next Finish Started 0" at bounding box center [847, 53] width 1168 height 62
click at [396, 63] on button "Next" at bounding box center [414, 52] width 81 height 32
click at [1041, 401] on icon "button" at bounding box center [1044, 407] width 13 height 13
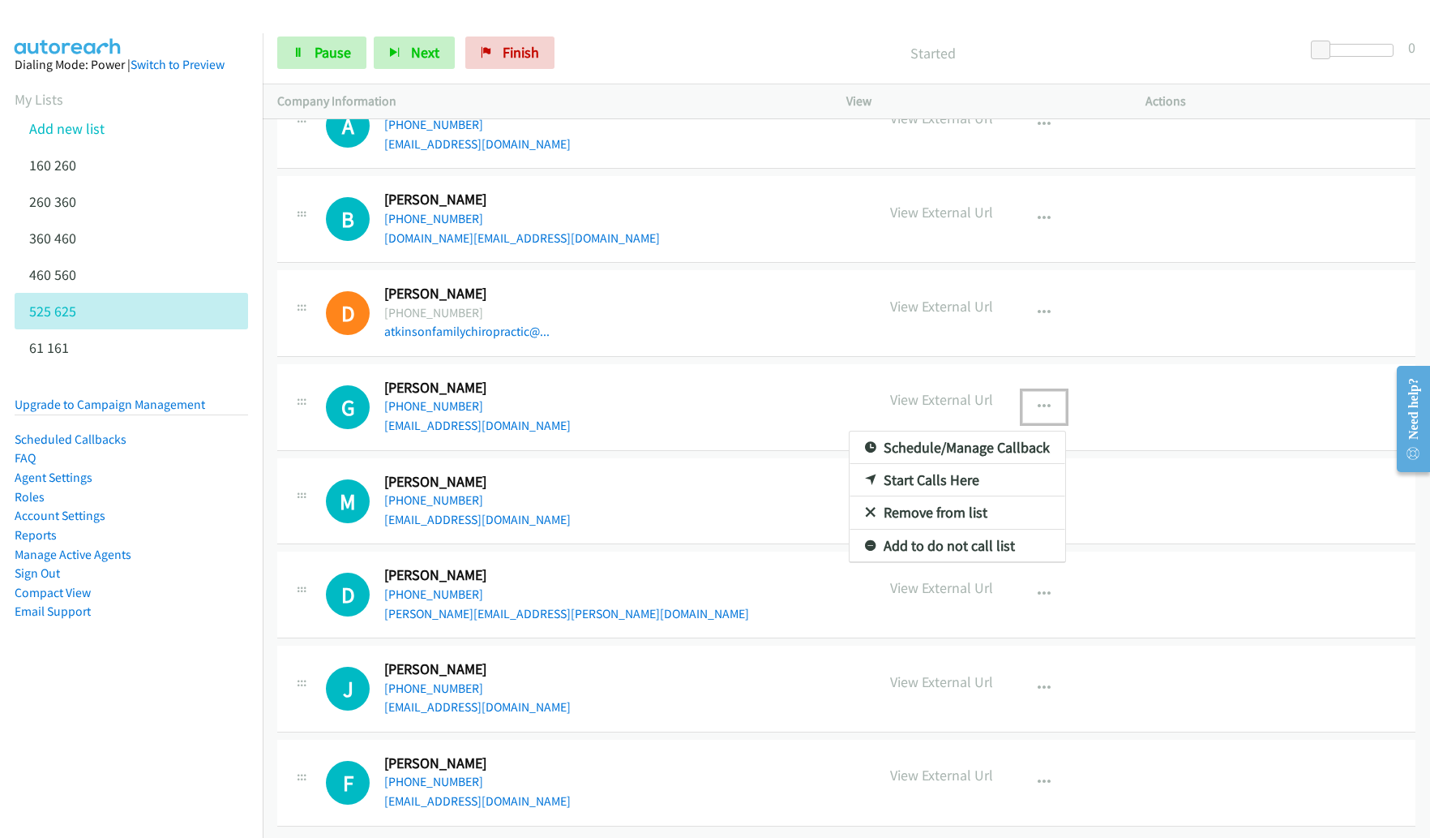
click at [946, 503] on link "Remove from list" at bounding box center [958, 512] width 216 height 32
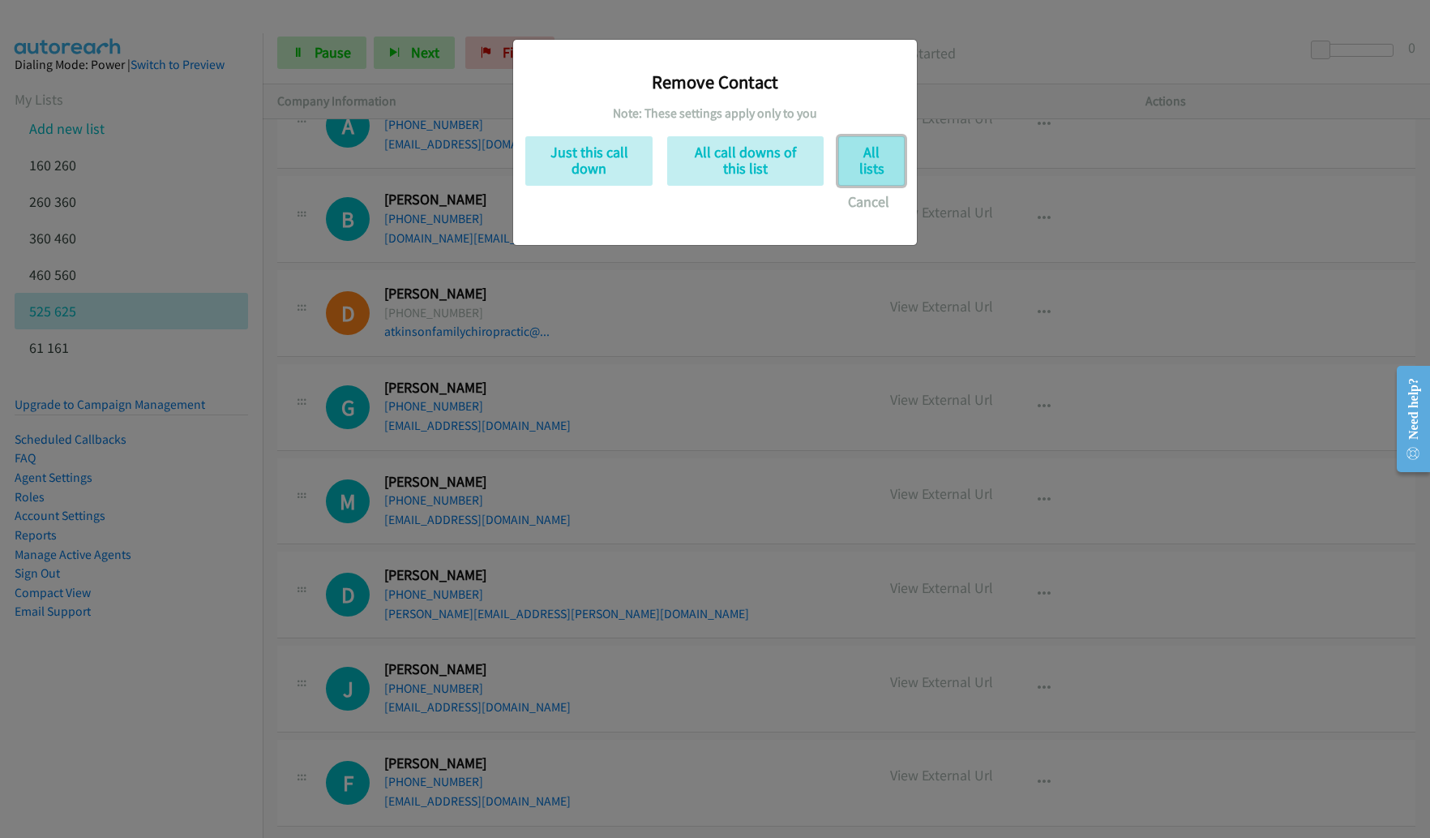
click at [874, 169] on button "All lists" at bounding box center [871, 160] width 66 height 49
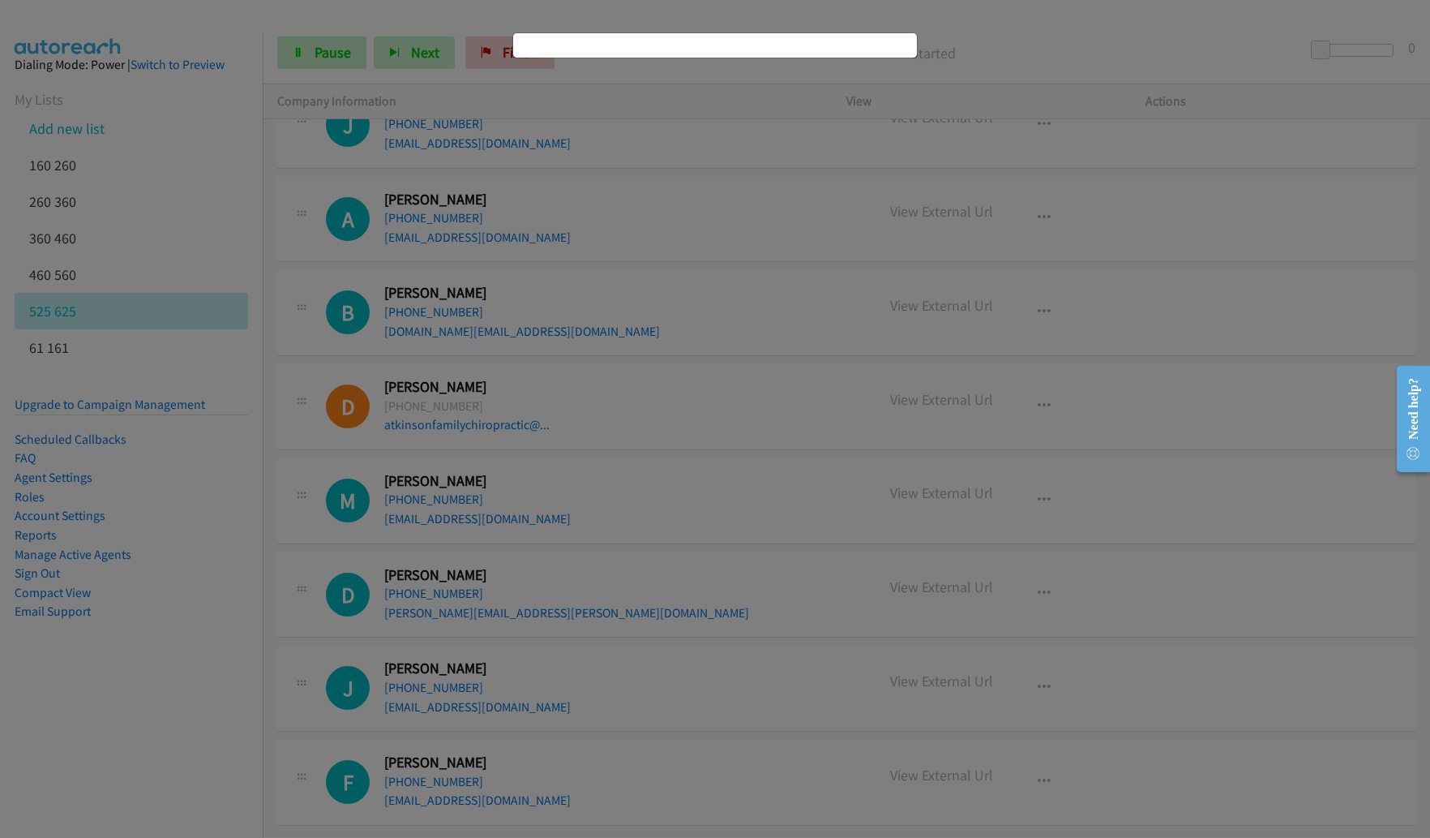
scroll to position [6622, 0]
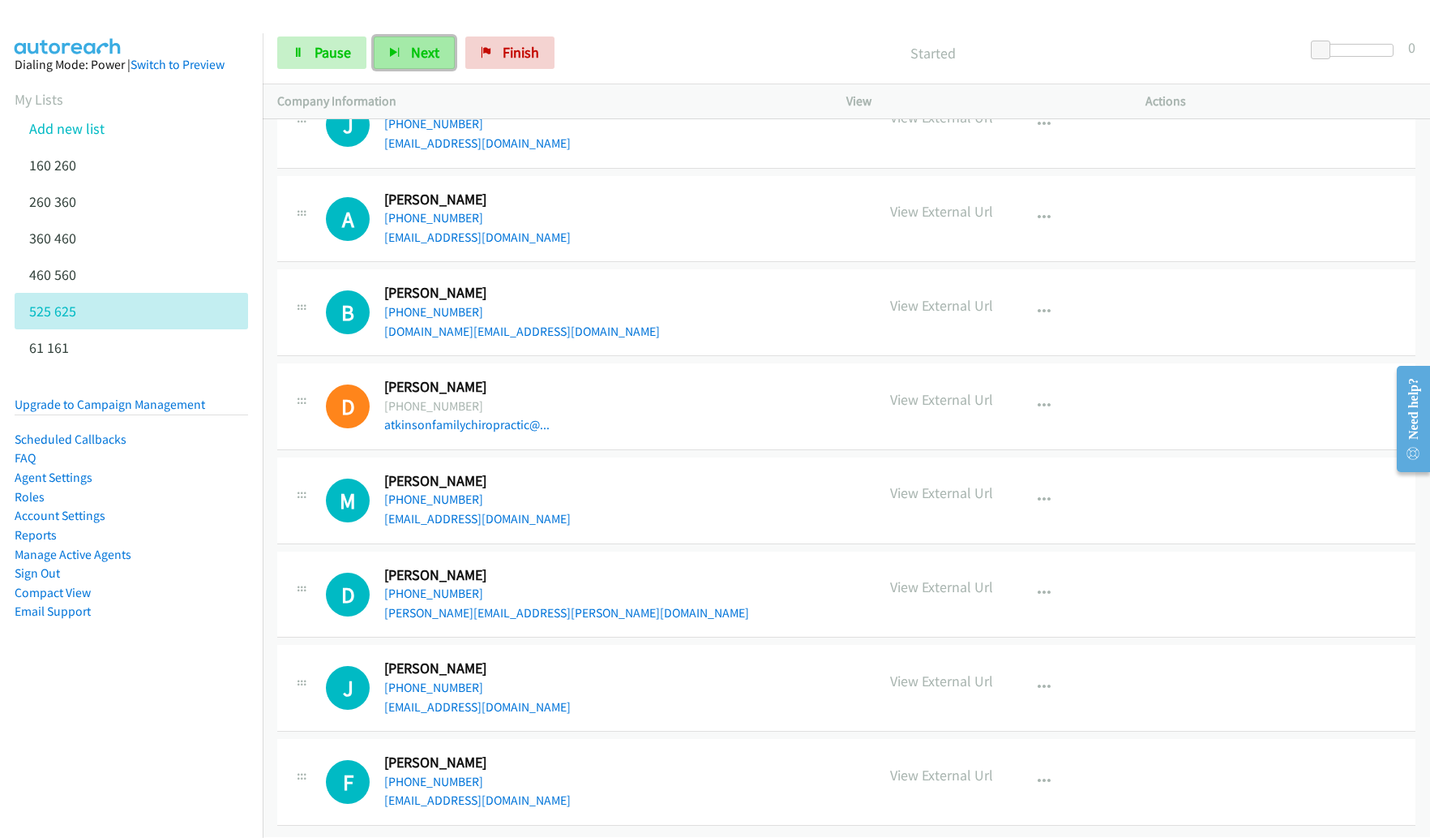
click at [396, 54] on icon "button" at bounding box center [394, 53] width 11 height 11
click at [420, 57] on span "Next" at bounding box center [425, 52] width 28 height 19
click at [1039, 587] on icon "button" at bounding box center [1044, 593] width 13 height 13
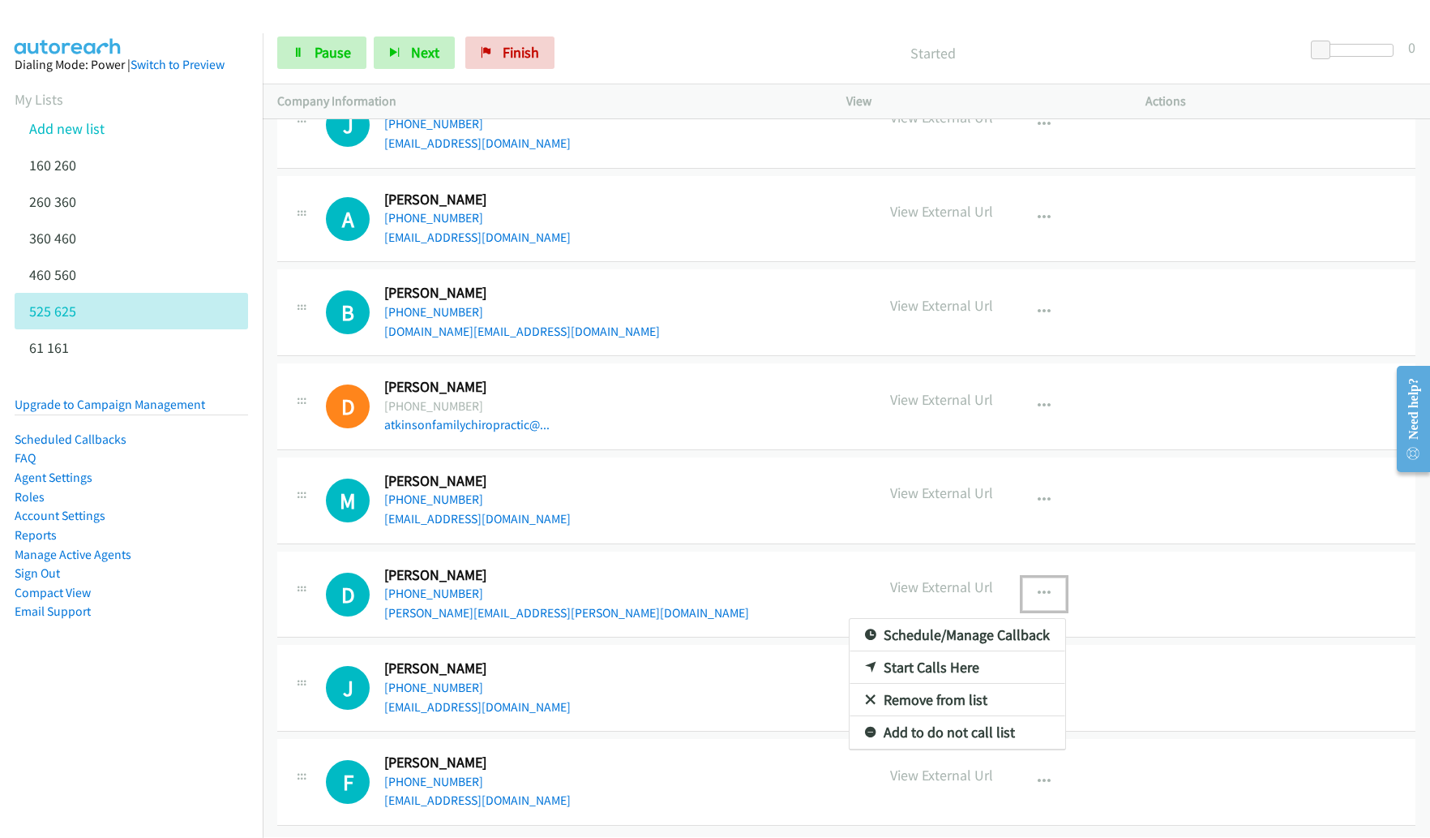
click at [965, 692] on link "Remove from list" at bounding box center [958, 700] width 216 height 32
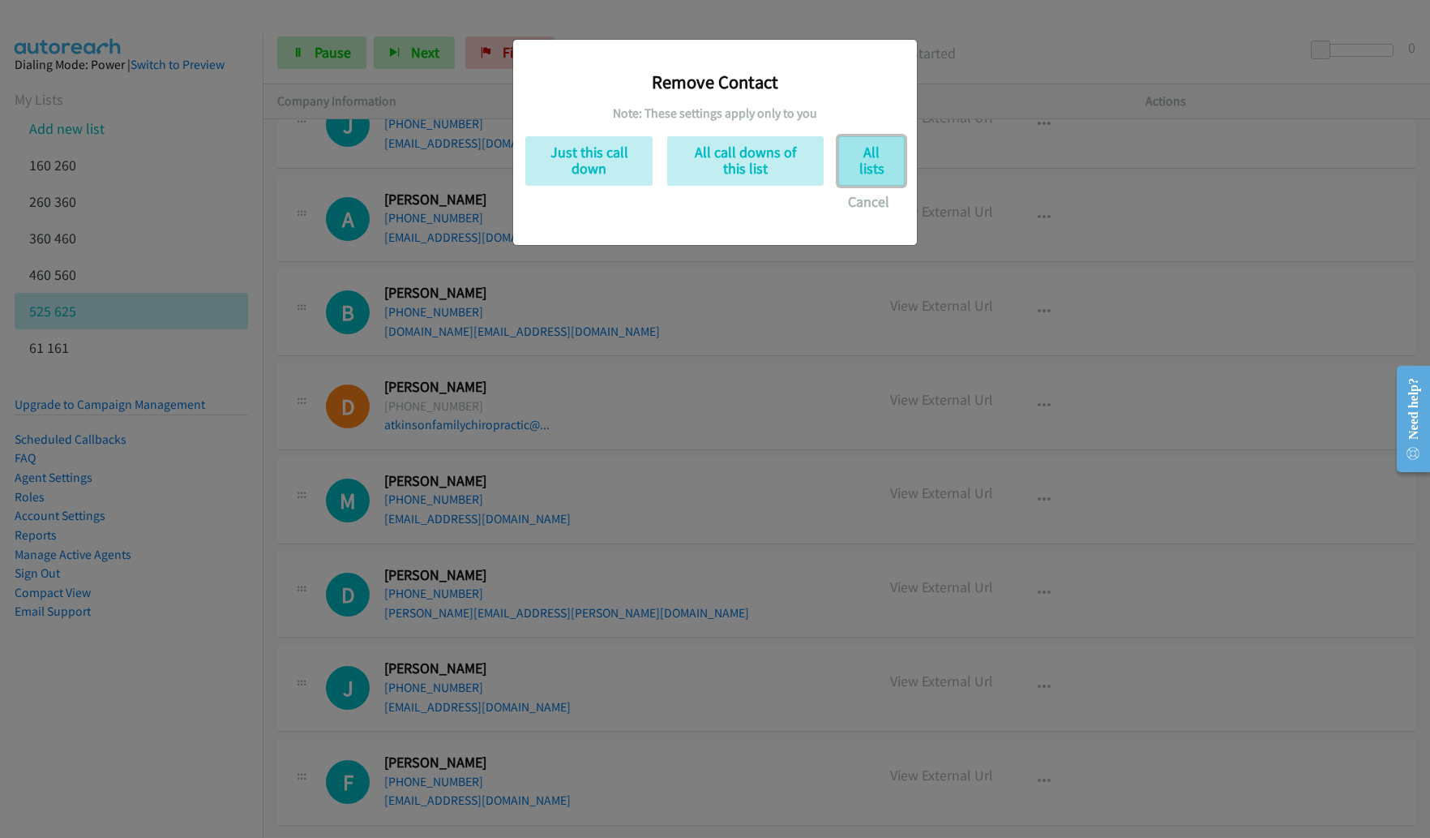
click at [864, 170] on button "All lists" at bounding box center [871, 160] width 66 height 49
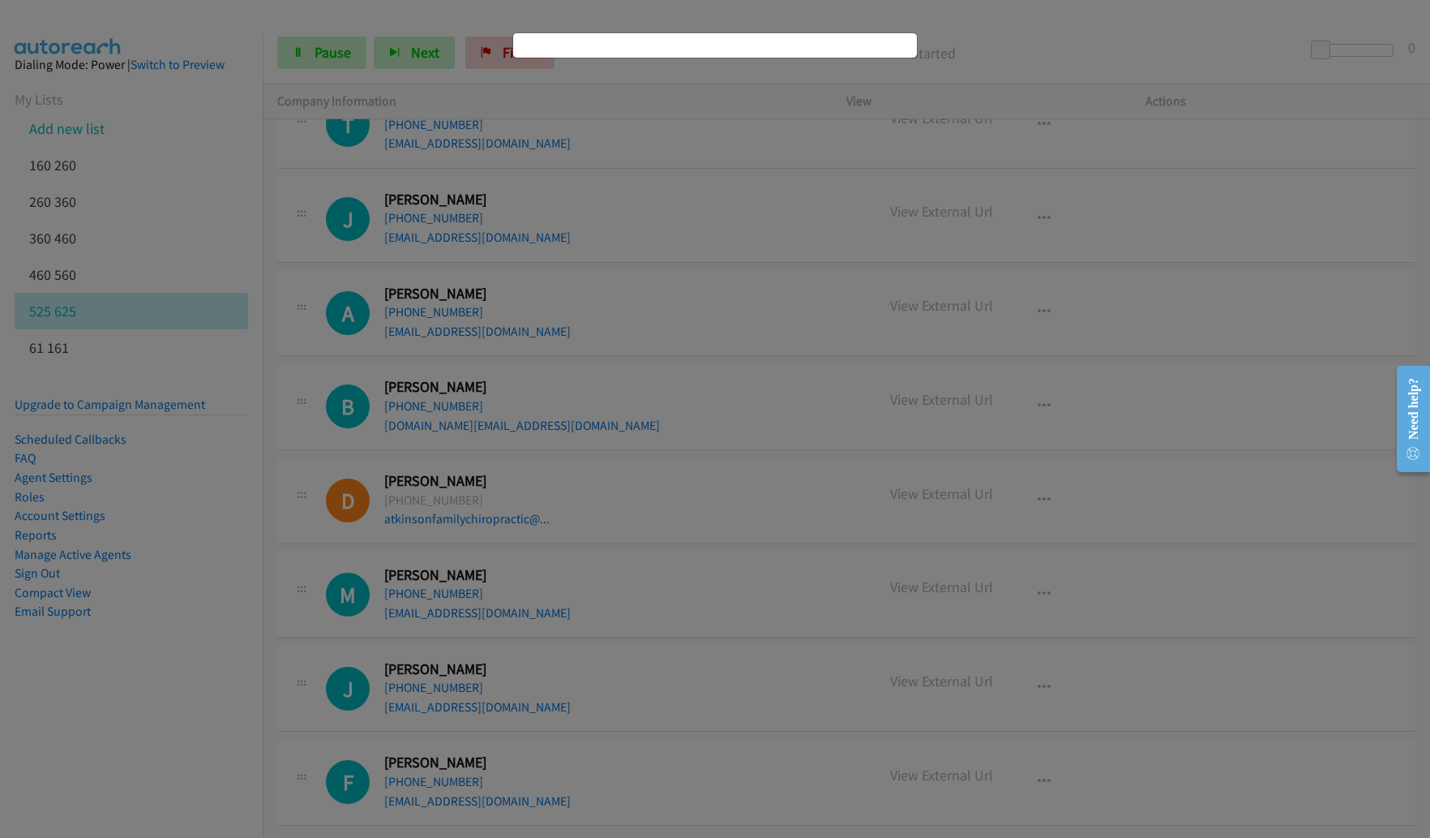
scroll to position [6529, 0]
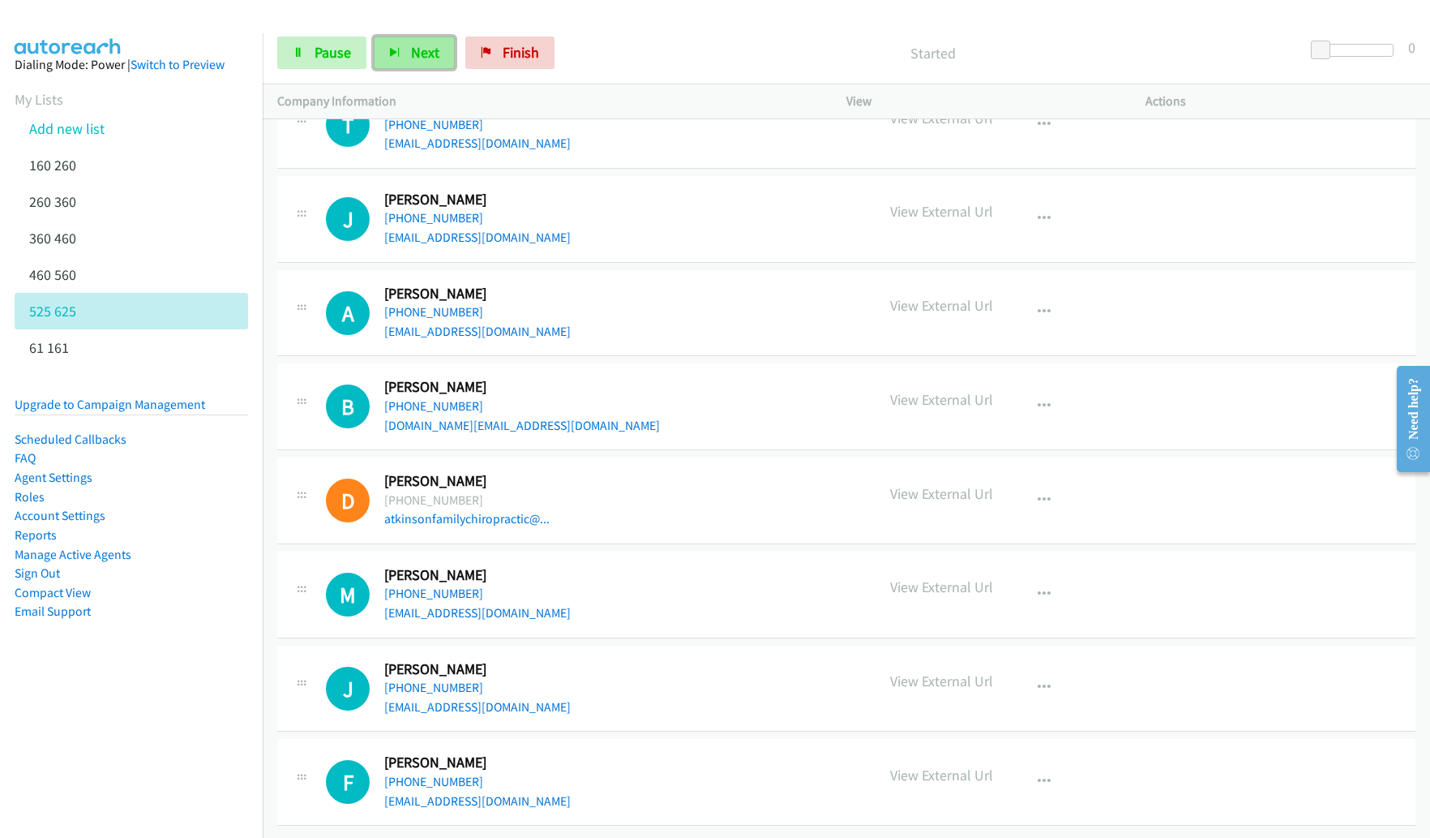
click at [431, 43] on span "Next" at bounding box center [425, 52] width 28 height 19
click at [1038, 775] on icon "button" at bounding box center [1044, 781] width 13 height 13
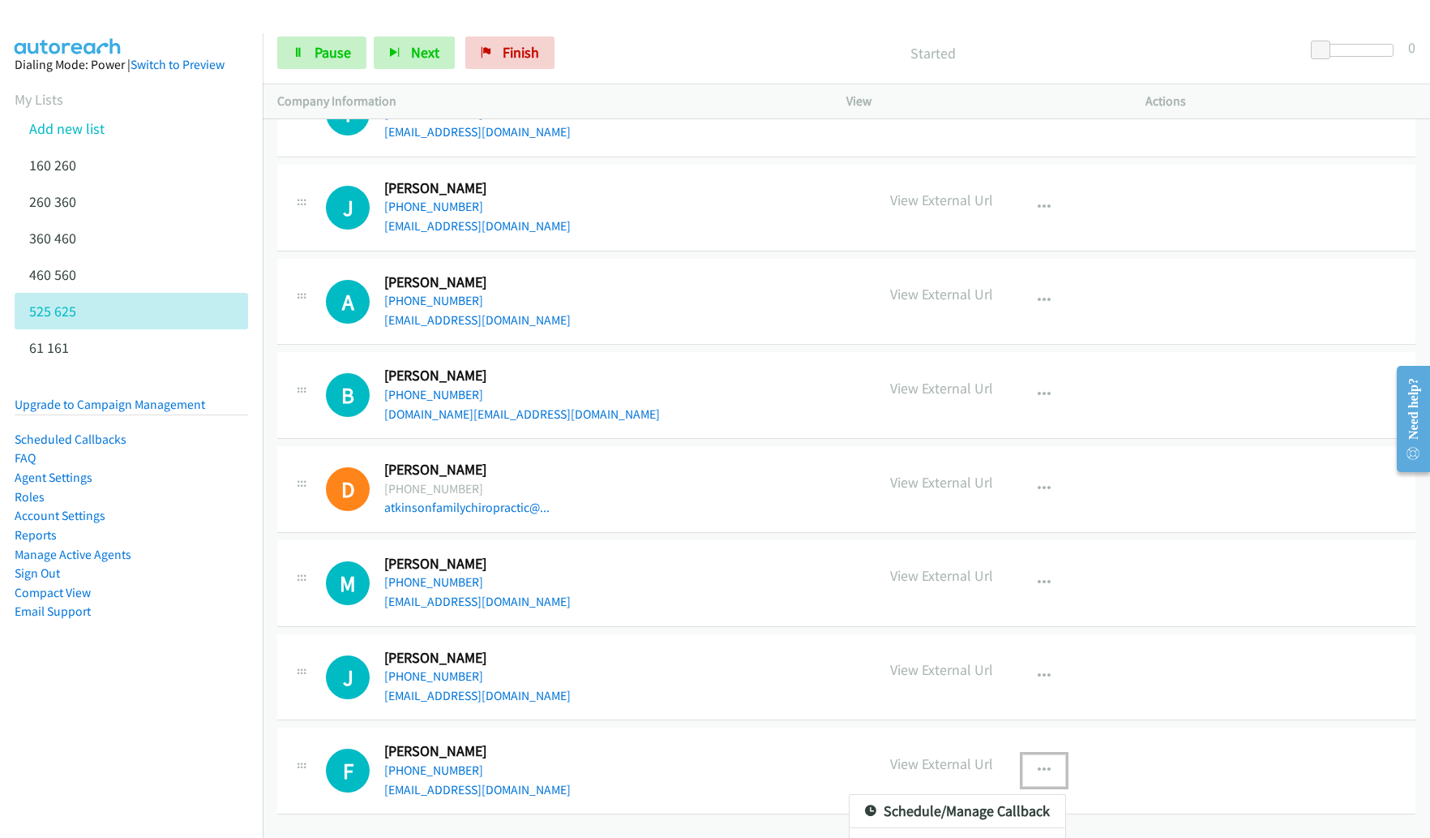
click at [1240, 799] on div at bounding box center [715, 419] width 1430 height 838
